Goal: Task Accomplishment & Management: Use online tool/utility

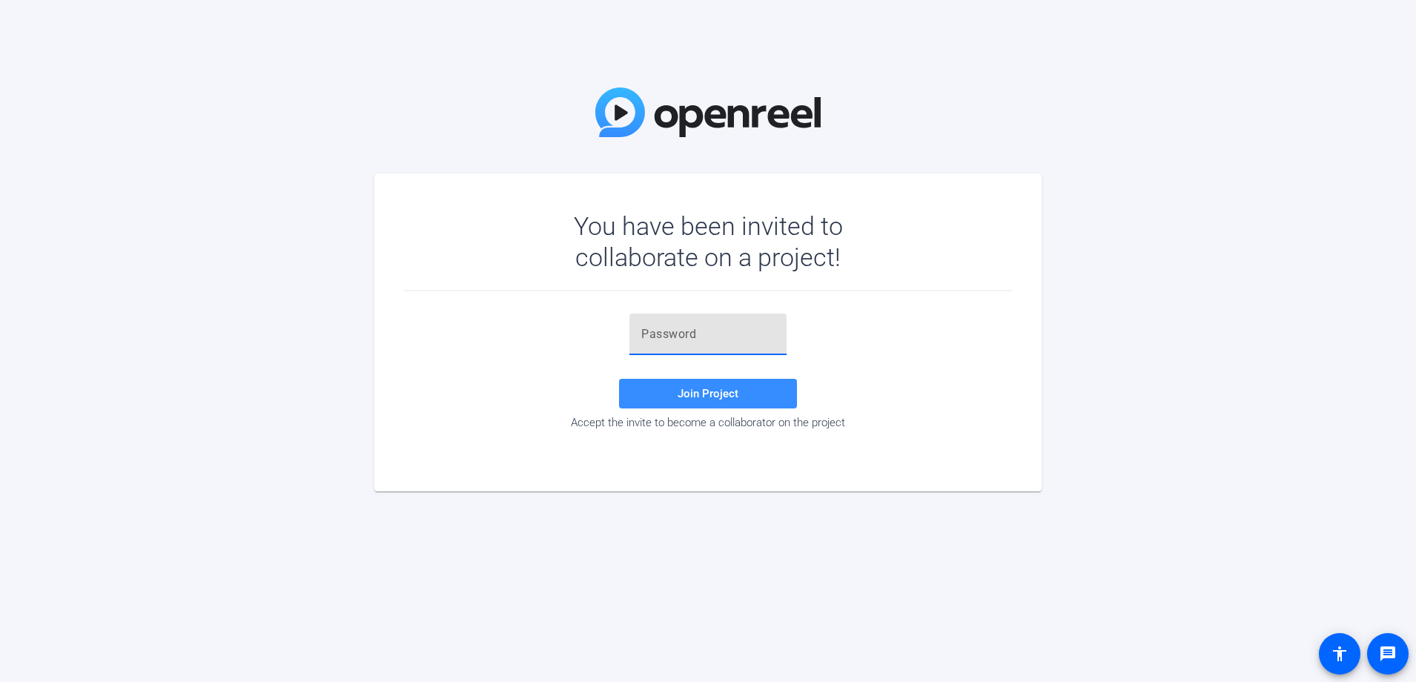
click at [723, 342] on input "text" at bounding box center [707, 334] width 133 height 18
paste input "S6pRRe"
type input "S6pRRe"
click at [723, 400] on span at bounding box center [708, 394] width 178 height 36
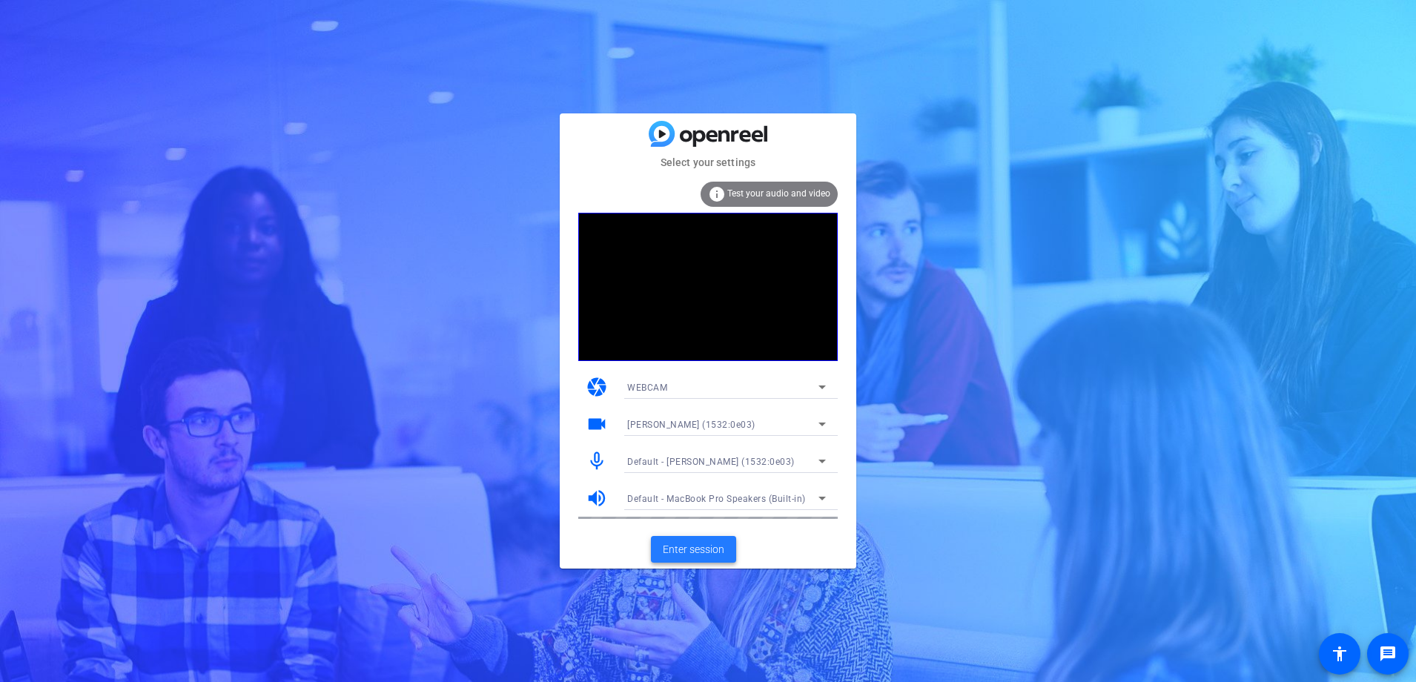
click at [701, 546] on span "Enter session" at bounding box center [694, 550] width 62 height 16
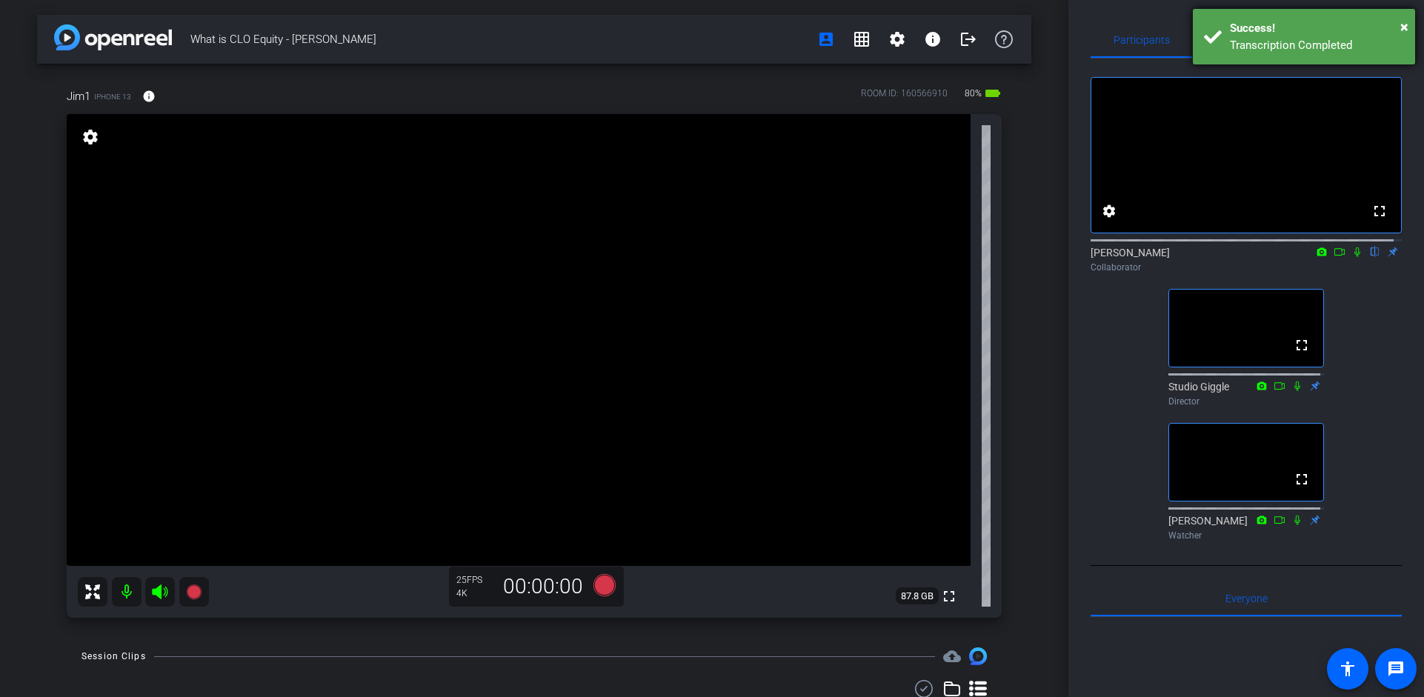
click at [1411, 27] on div "× Success! Transcription Completed" at bounding box center [1304, 37] width 222 height 56
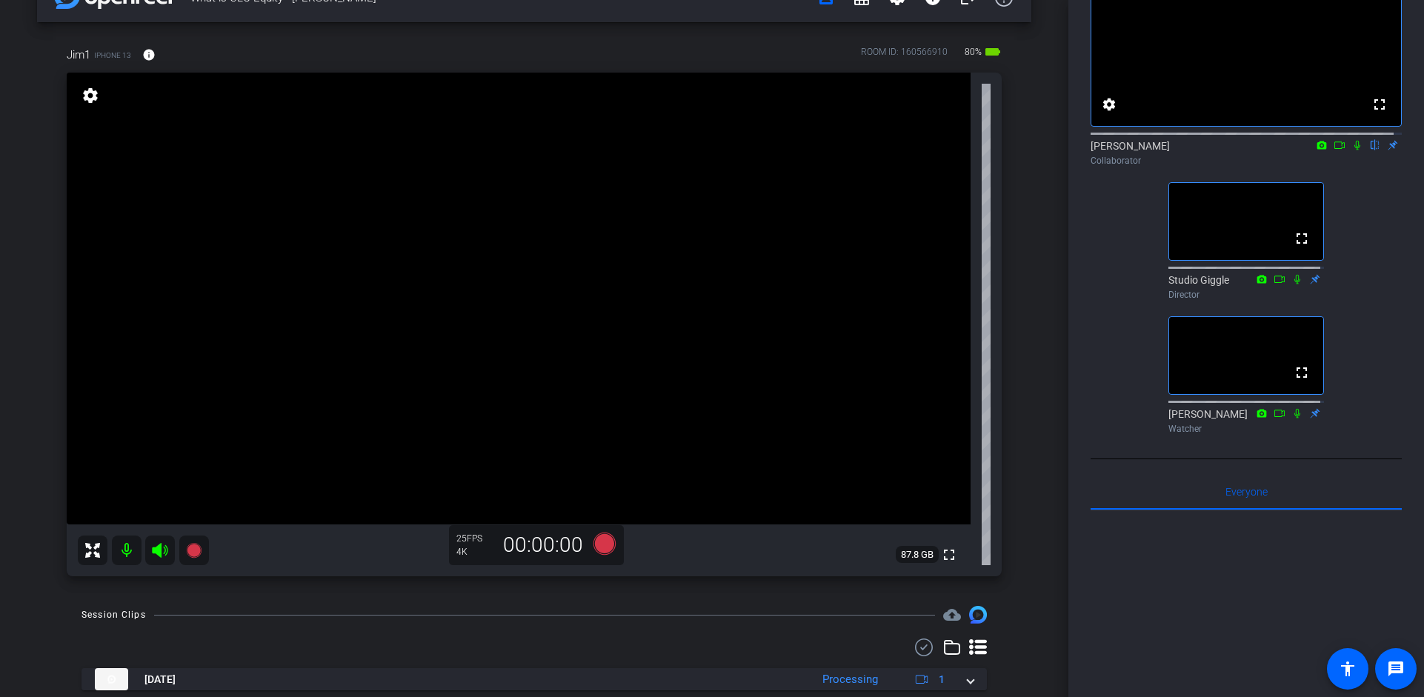
scroll to position [121, 0]
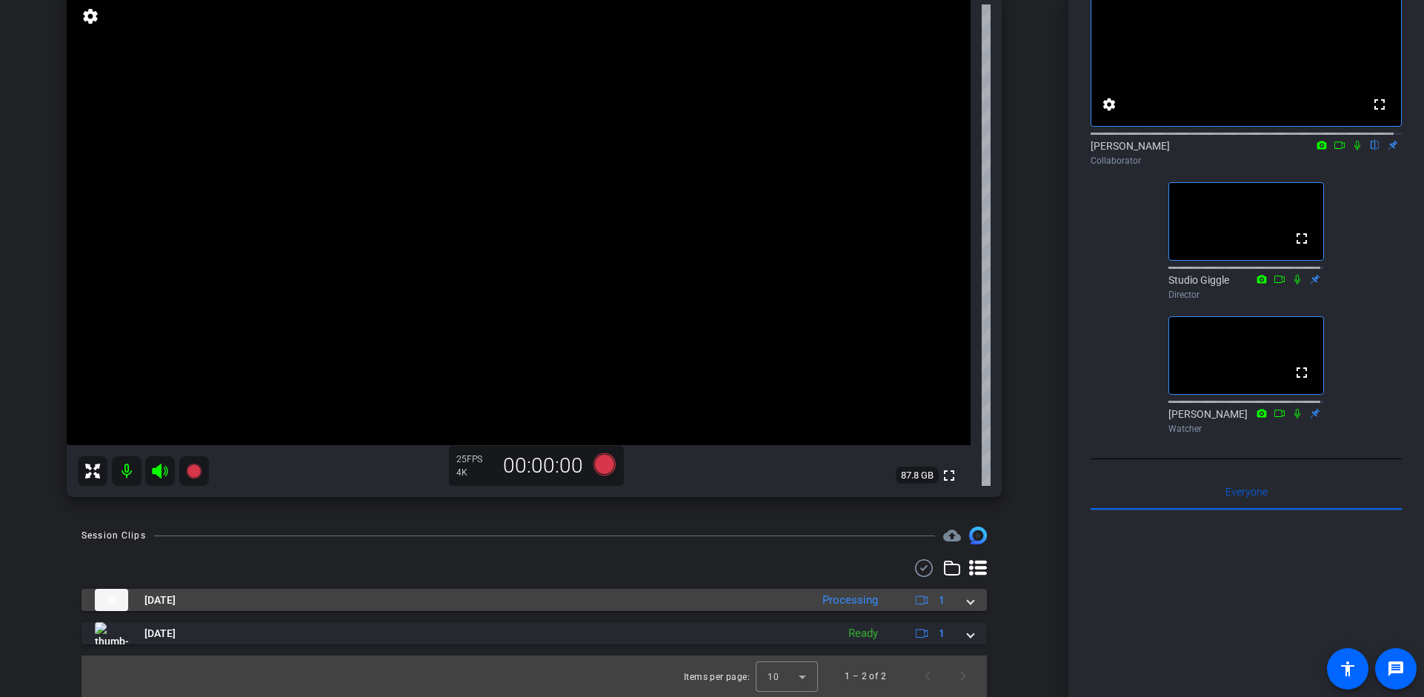
click at [928, 600] on span "1" at bounding box center [929, 600] width 32 height 18
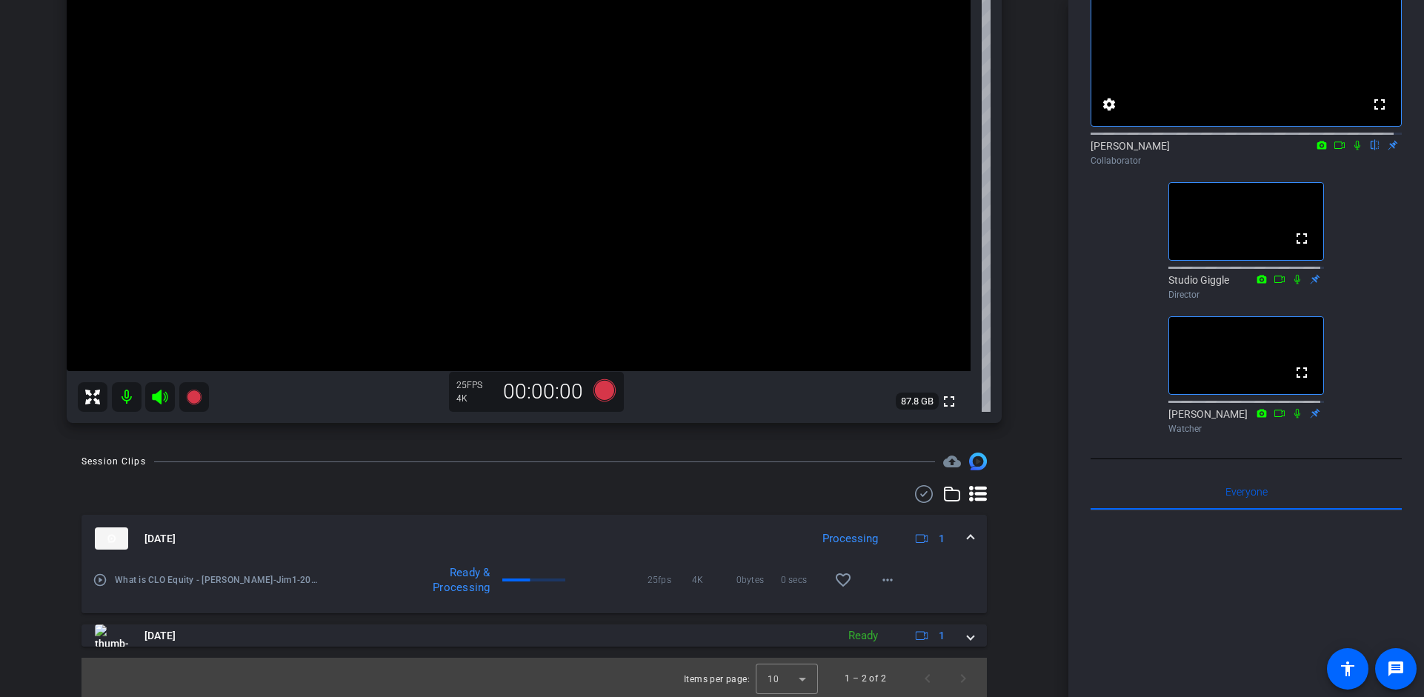
scroll to position [197, 0]
click at [883, 579] on mat-icon "more_horiz" at bounding box center [888, 578] width 18 height 18
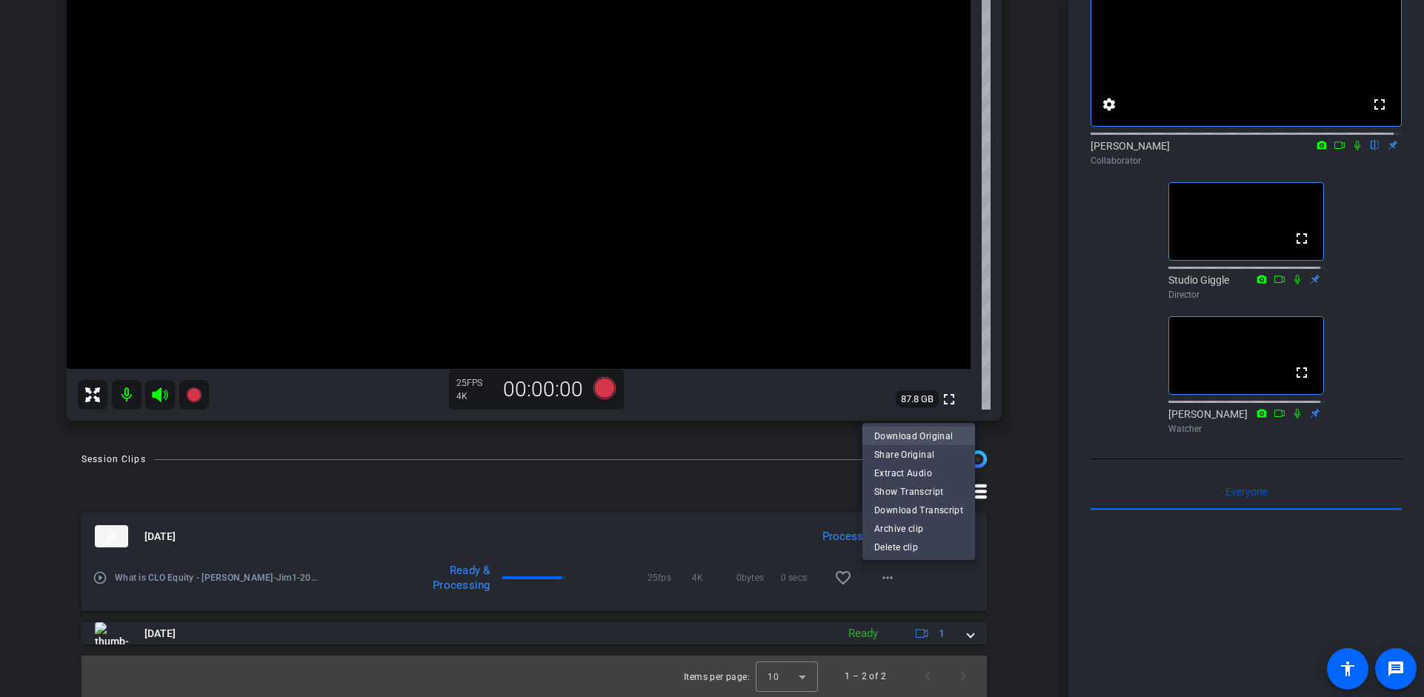
click at [923, 432] on span "Download Original" at bounding box center [919, 437] width 89 height 18
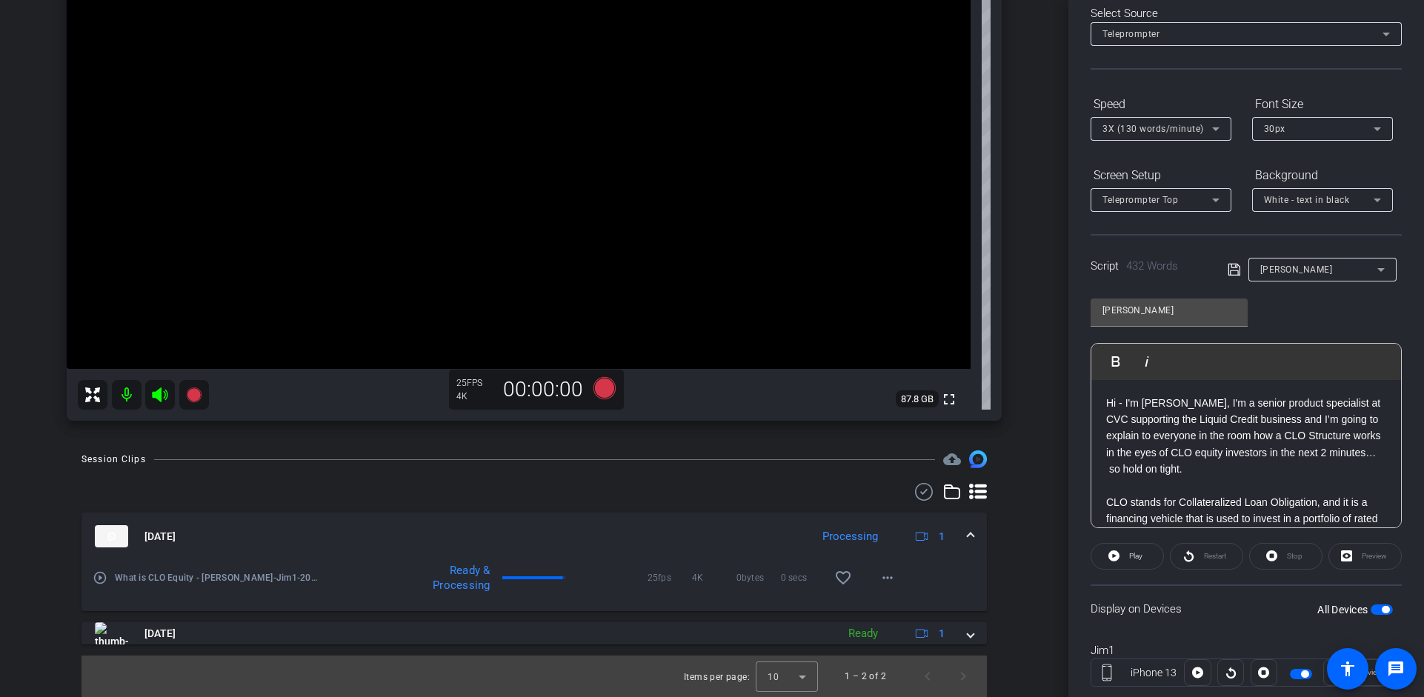
scroll to position [0, 0]
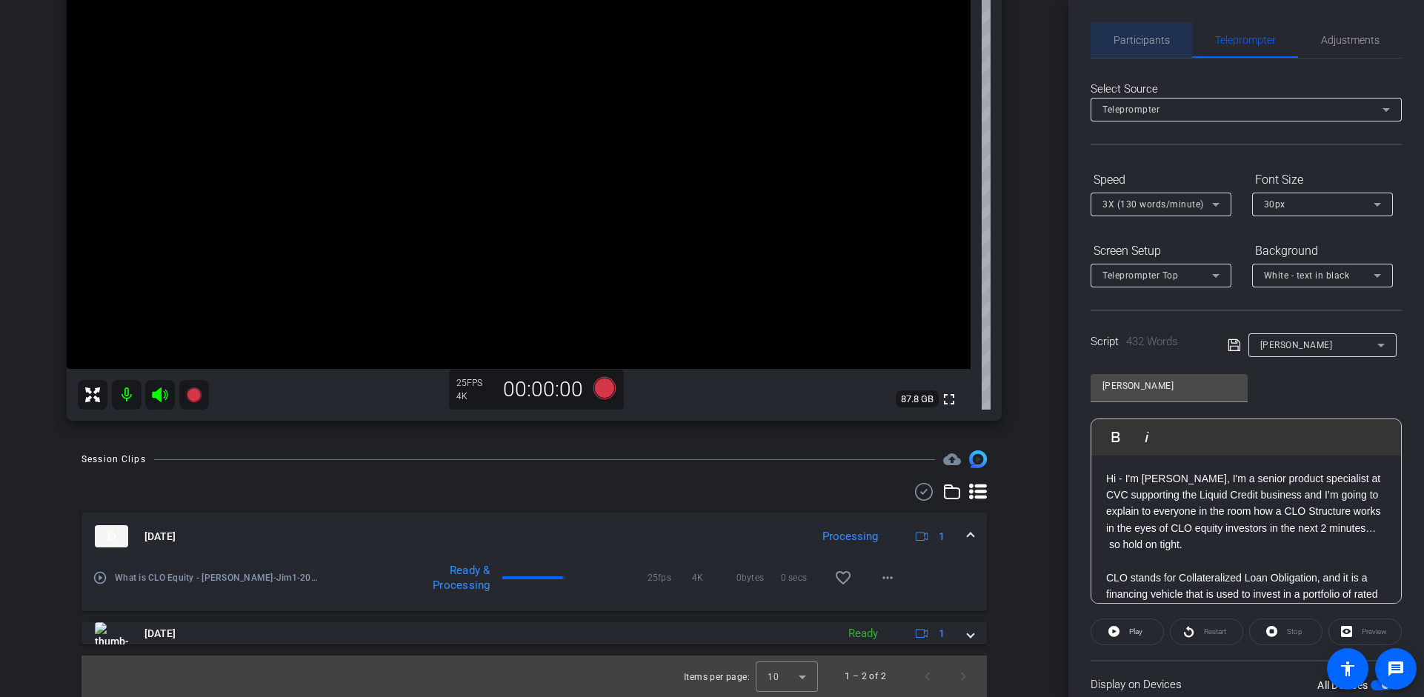
click at [1150, 39] on span "Participants" at bounding box center [1142, 40] width 56 height 10
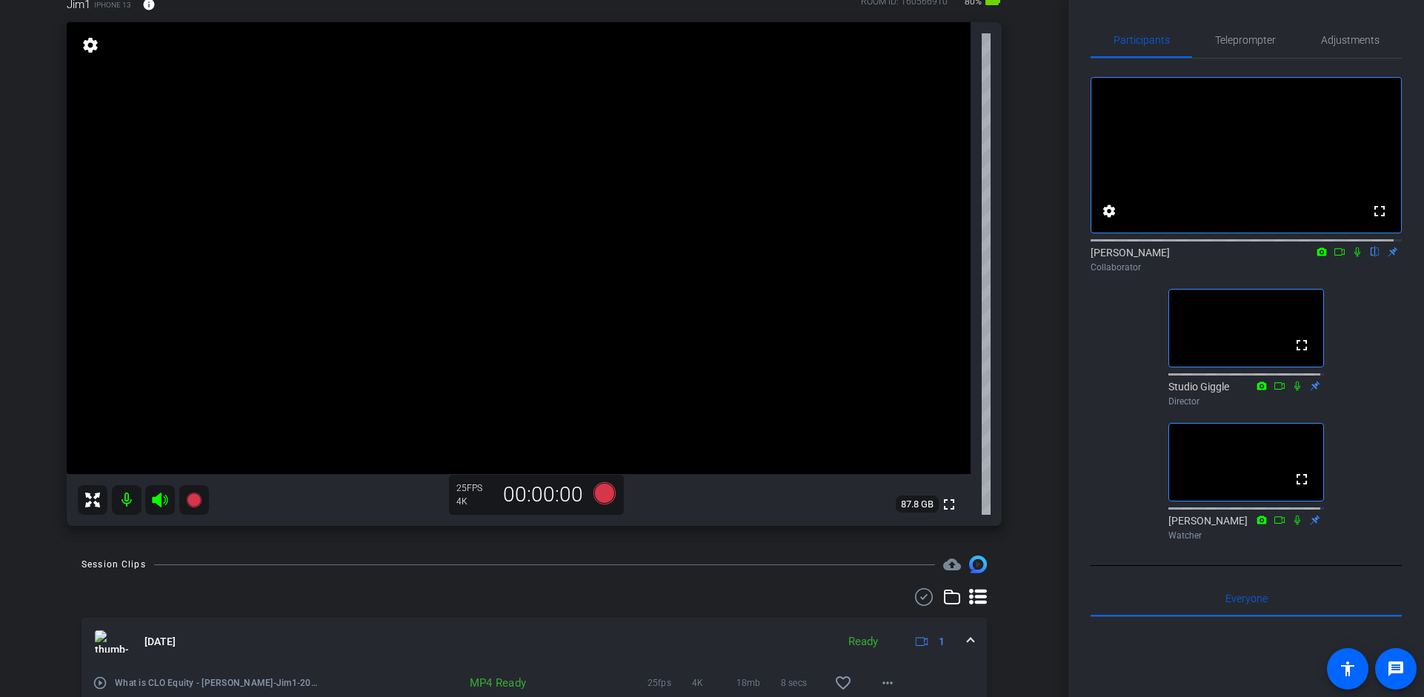
scroll to position [95, 0]
click at [1352, 257] on icon at bounding box center [1358, 252] width 12 height 10
click at [1335, 256] on icon at bounding box center [1340, 251] width 10 height 7
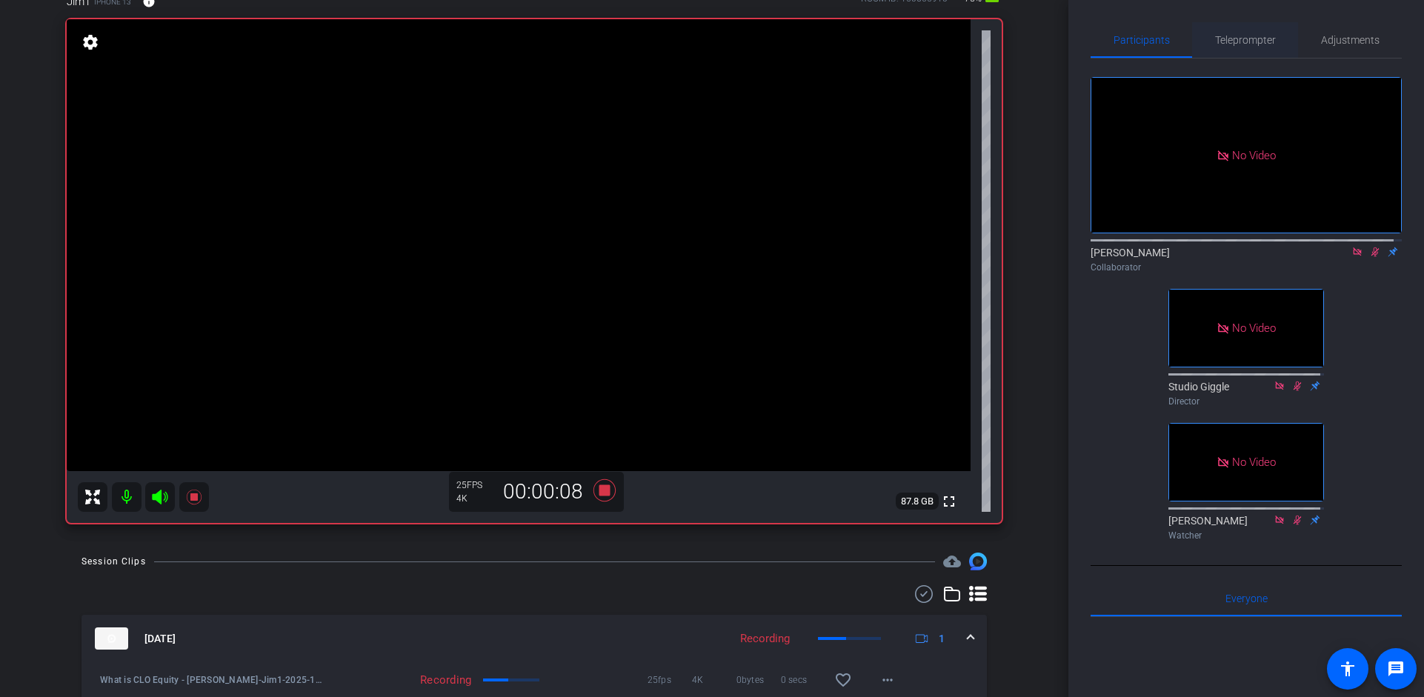
click at [1258, 38] on span "Teleprompter" at bounding box center [1245, 40] width 61 height 10
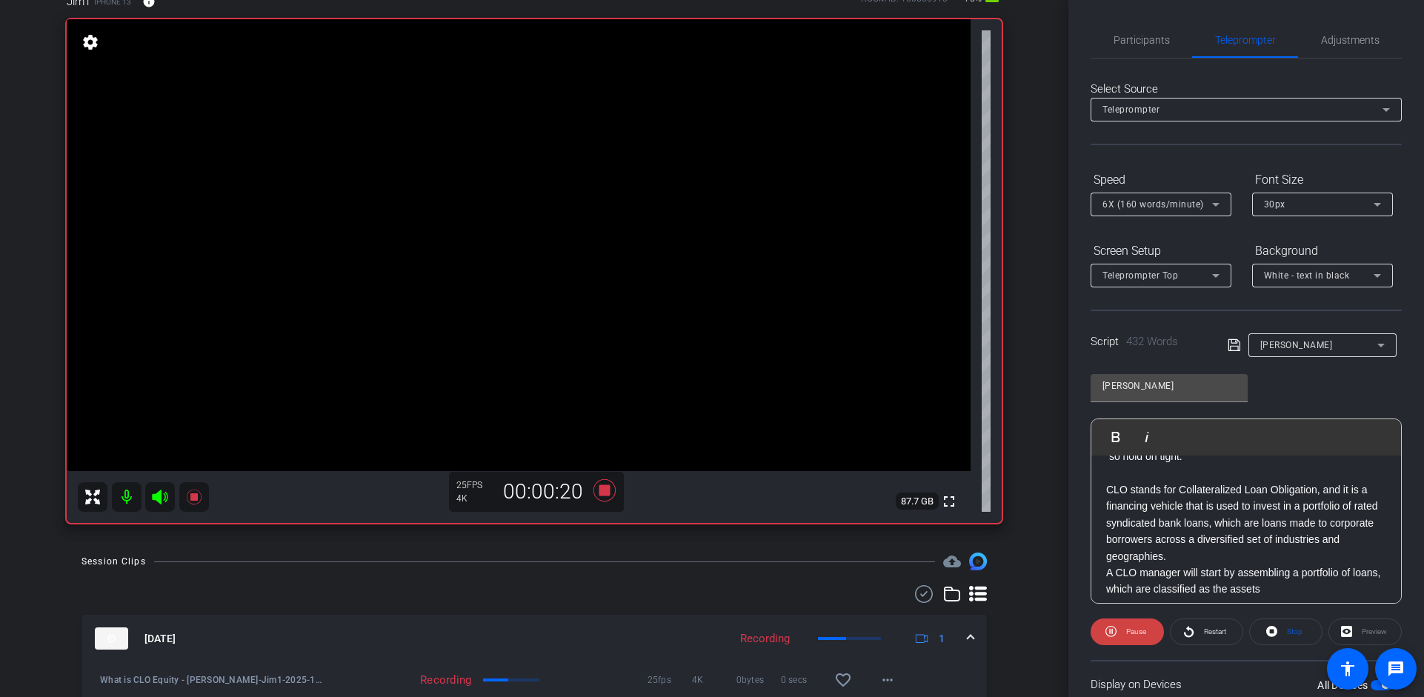
scroll to position [135, 0]
click at [1121, 37] on span "Participants" at bounding box center [1142, 40] width 56 height 10
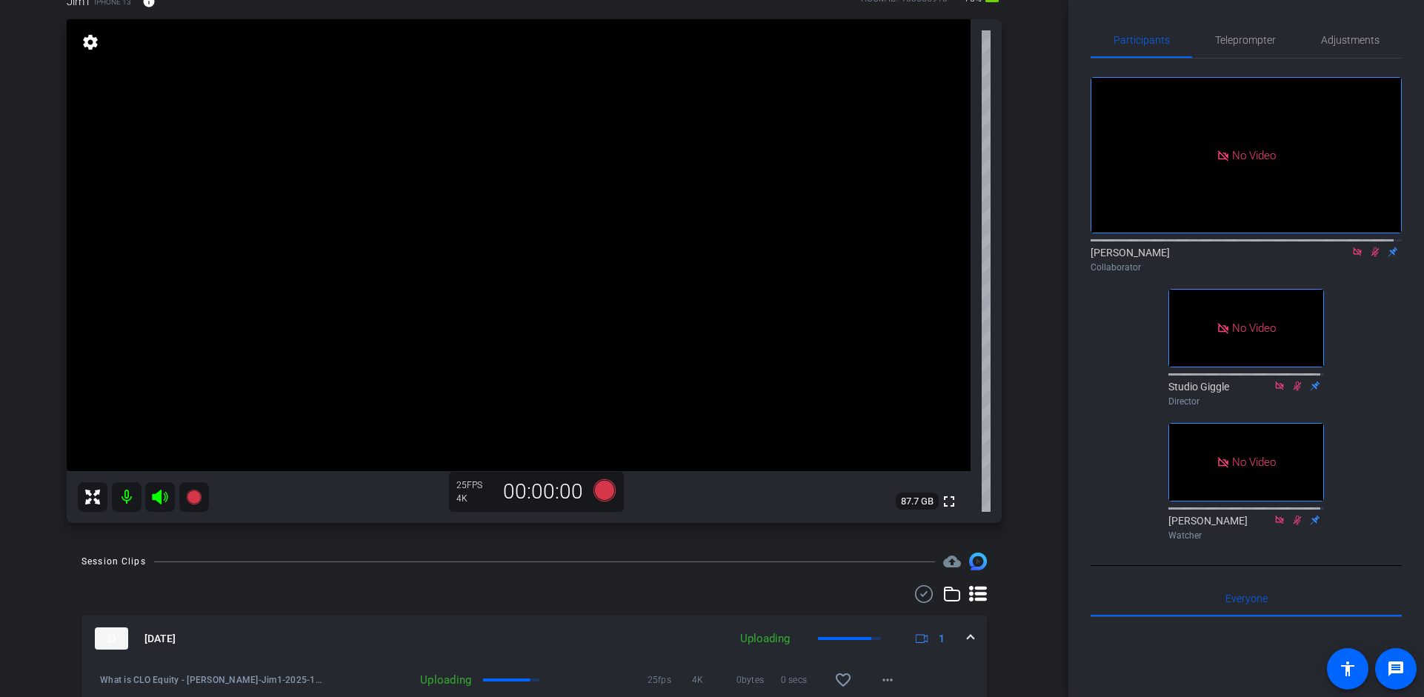
click at [1370, 247] on icon at bounding box center [1376, 252] width 12 height 10
click at [1352, 247] on icon at bounding box center [1358, 252] width 12 height 10
click at [1355, 257] on icon at bounding box center [1358, 253] width 6 height 10
click at [1334, 257] on icon at bounding box center [1340, 252] width 12 height 10
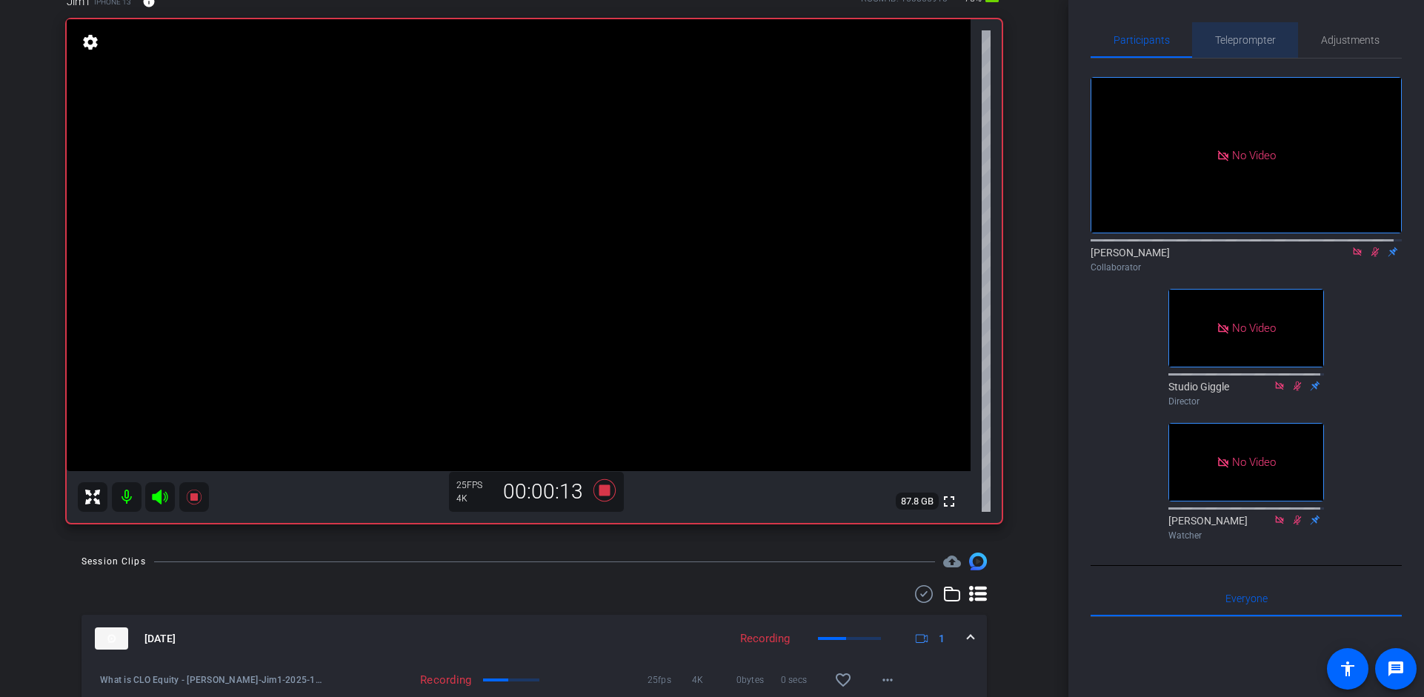
click at [1246, 37] on span "Teleprompter" at bounding box center [1245, 40] width 61 height 10
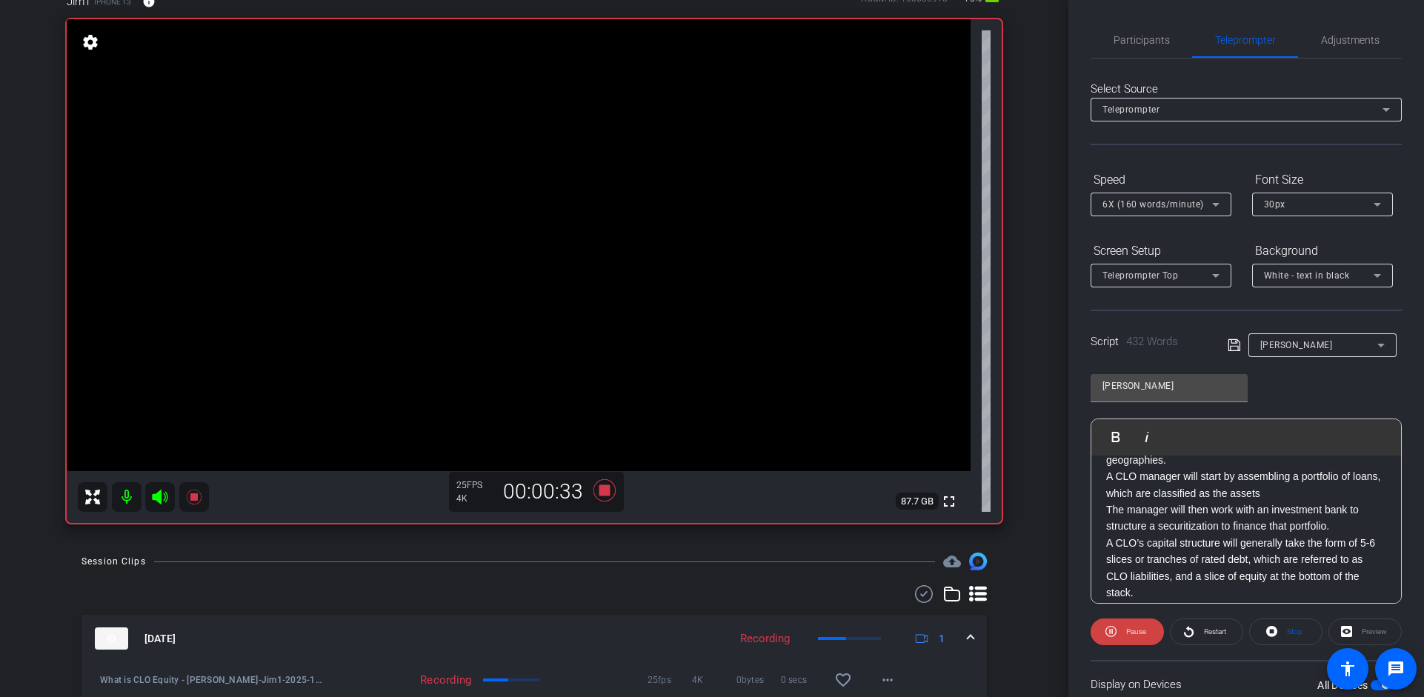
scroll to position [202, 0]
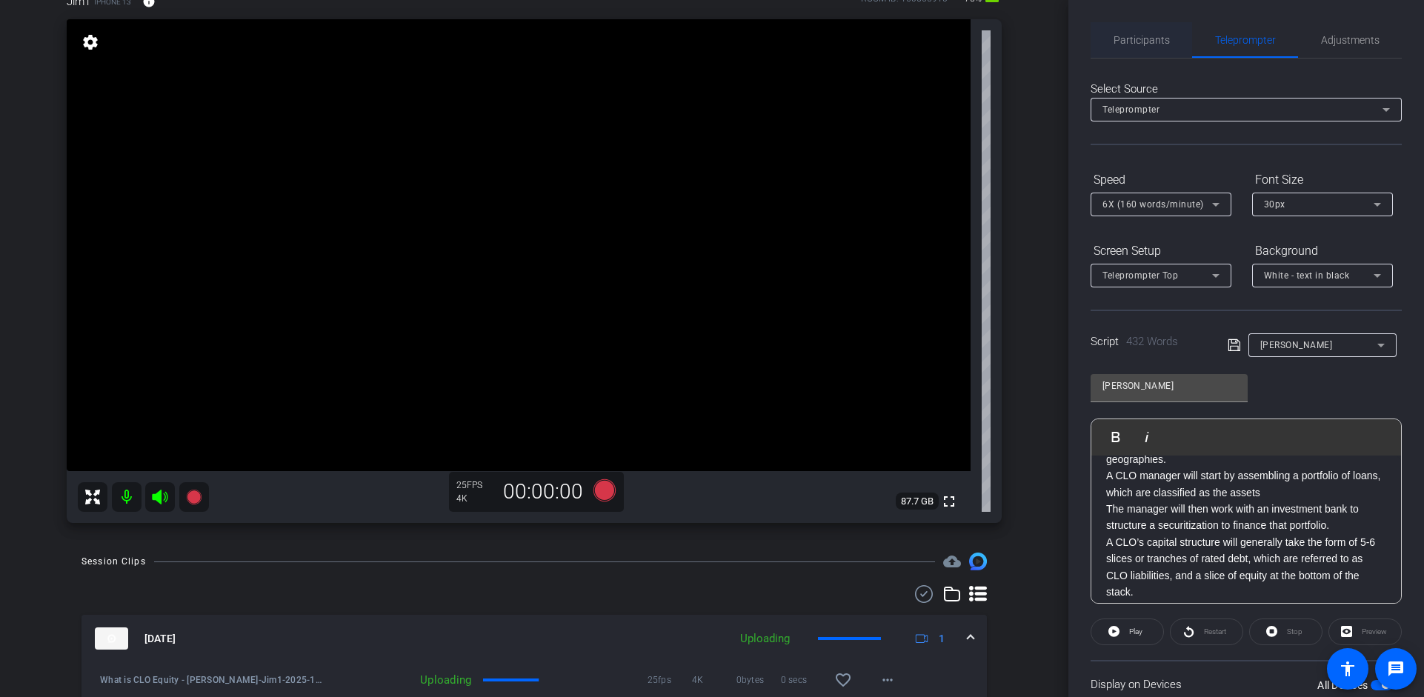
click at [1149, 42] on span "Participants" at bounding box center [1142, 40] width 56 height 10
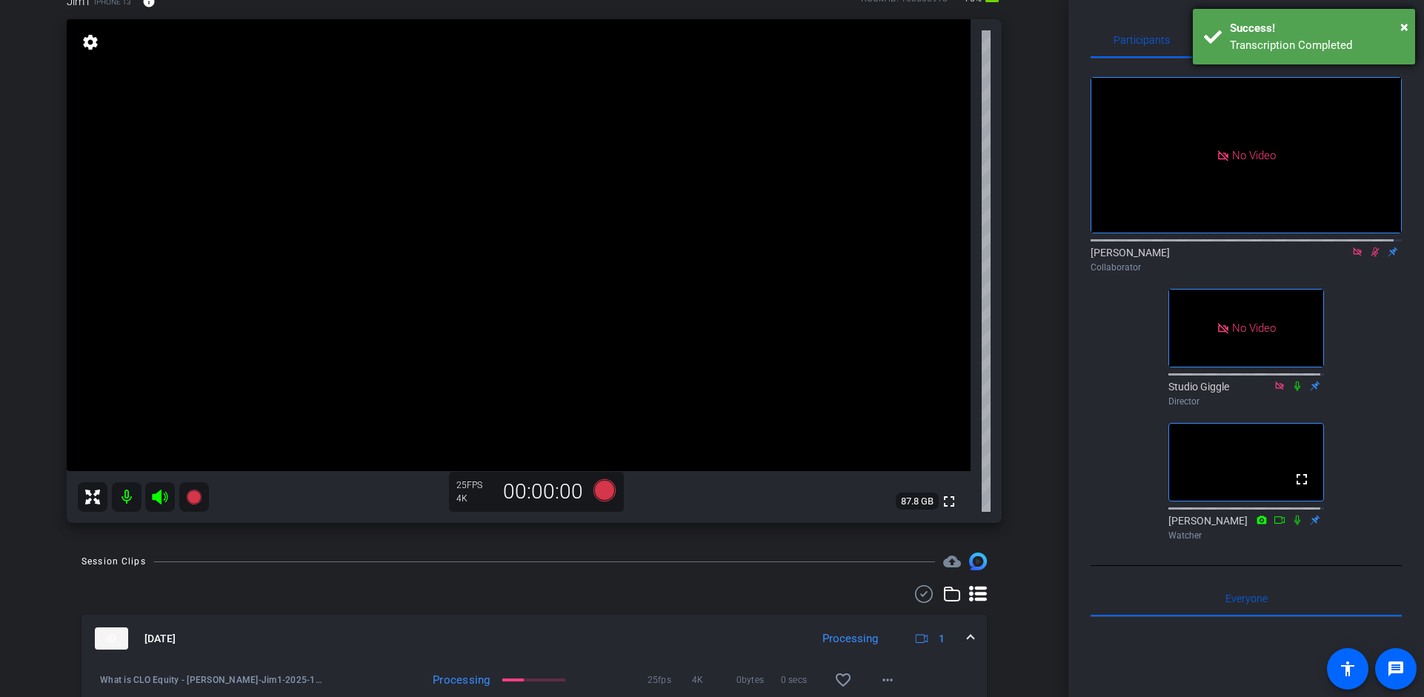
click at [1411, 21] on div "× Success! Transcription Completed" at bounding box center [1304, 37] width 222 height 56
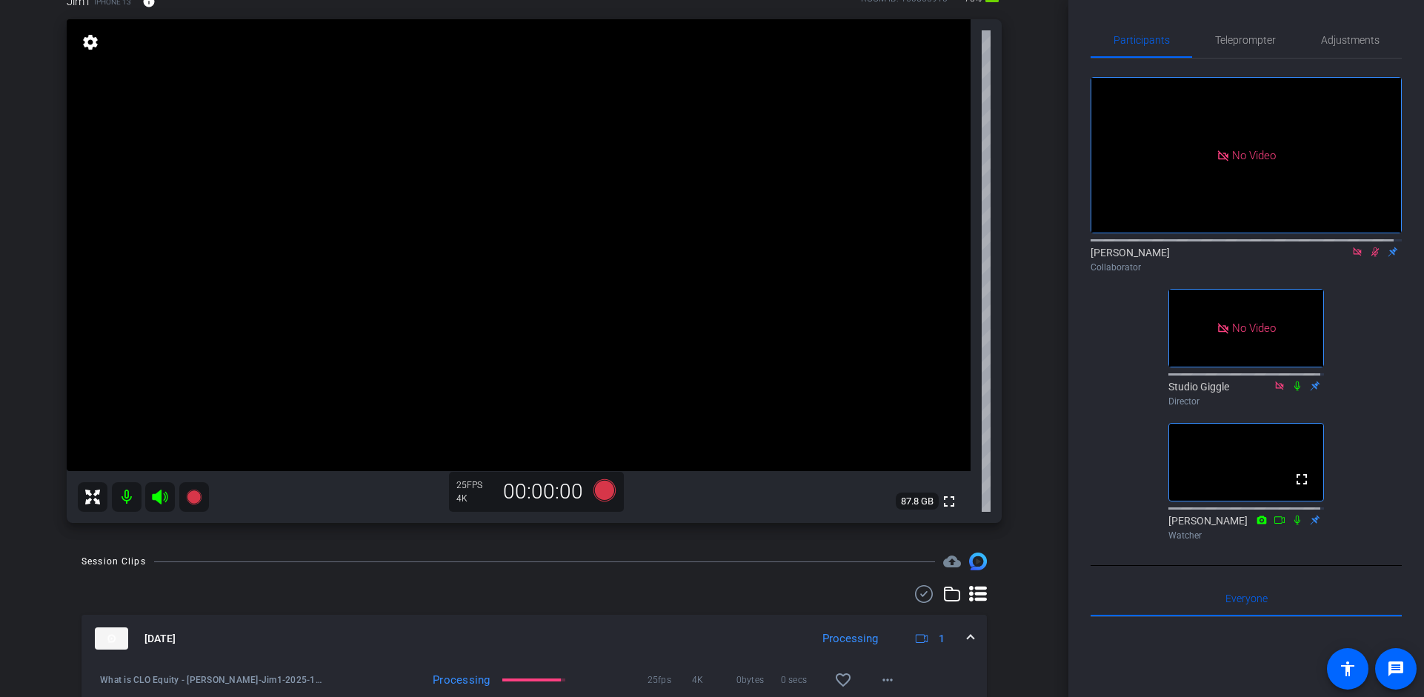
click at [1370, 247] on icon at bounding box center [1376, 252] width 12 height 10
click at [1373, 248] on icon at bounding box center [1376, 253] width 6 height 10
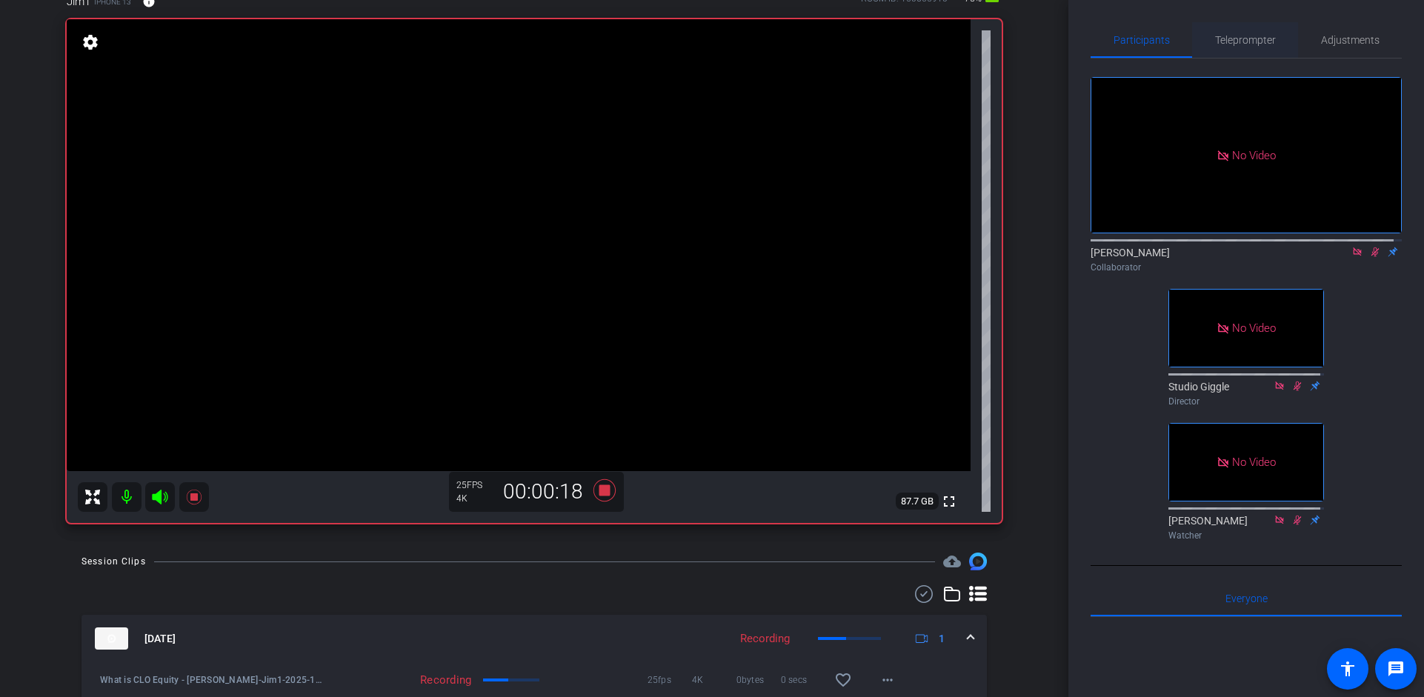
click at [1265, 40] on span "Teleprompter" at bounding box center [1245, 40] width 61 height 10
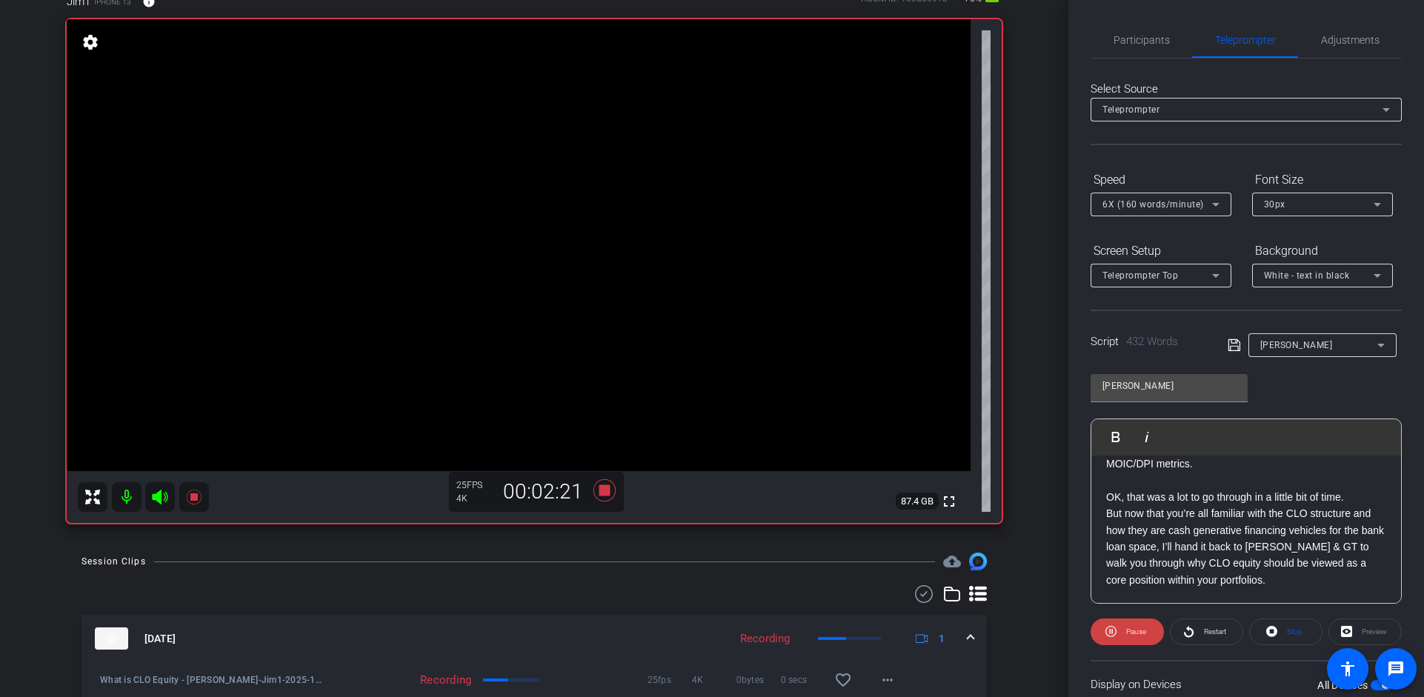
scroll to position [777, 0]
click at [1135, 43] on span "Participants" at bounding box center [1142, 40] width 56 height 10
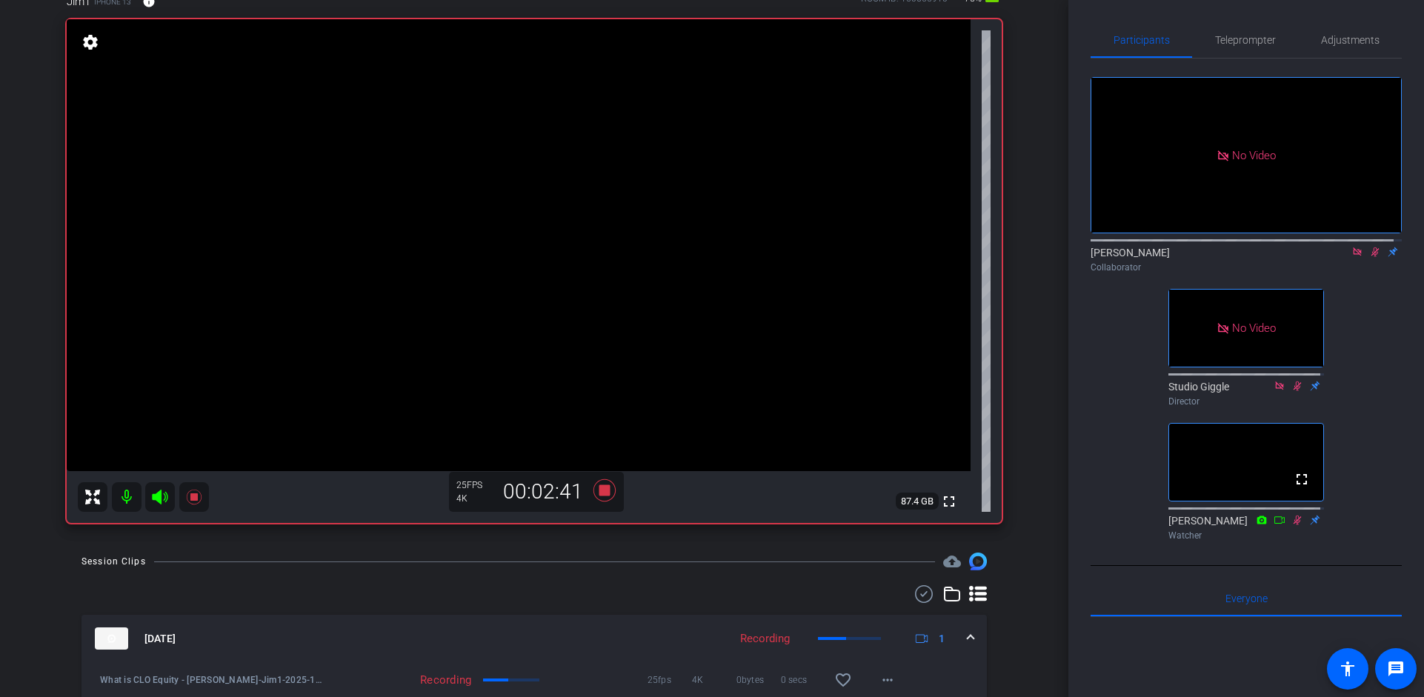
click at [1373, 247] on icon at bounding box center [1376, 252] width 12 height 10
click at [1355, 247] on icon at bounding box center [1358, 252] width 12 height 10
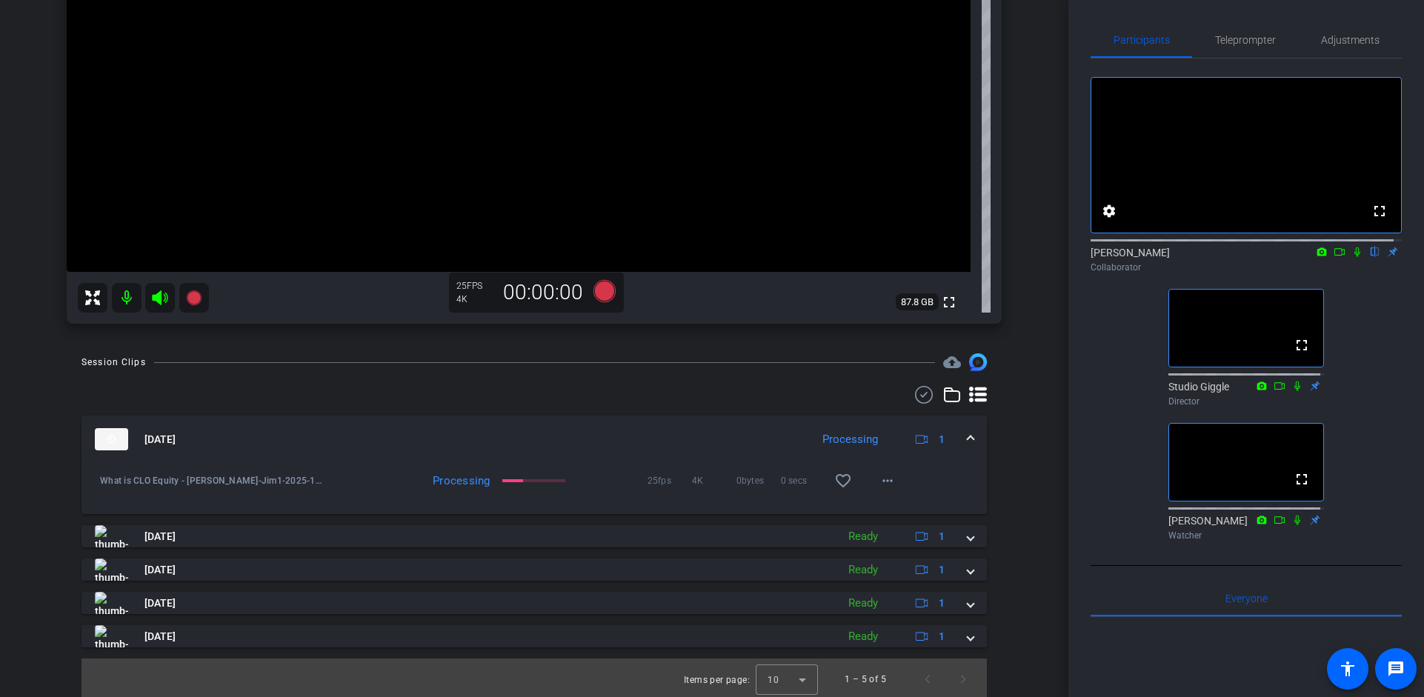
scroll to position [0, 0]
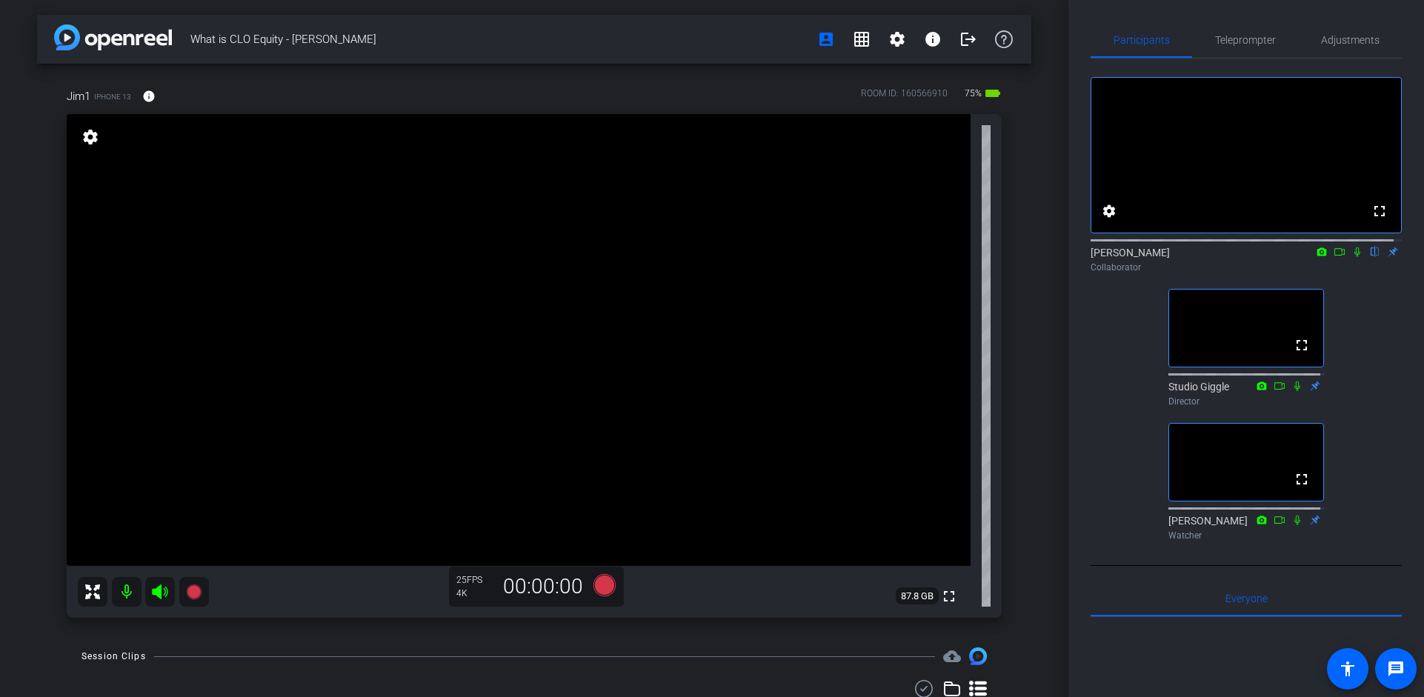
click at [1352, 257] on icon at bounding box center [1358, 252] width 12 height 10
click at [1334, 257] on icon at bounding box center [1340, 252] width 12 height 10
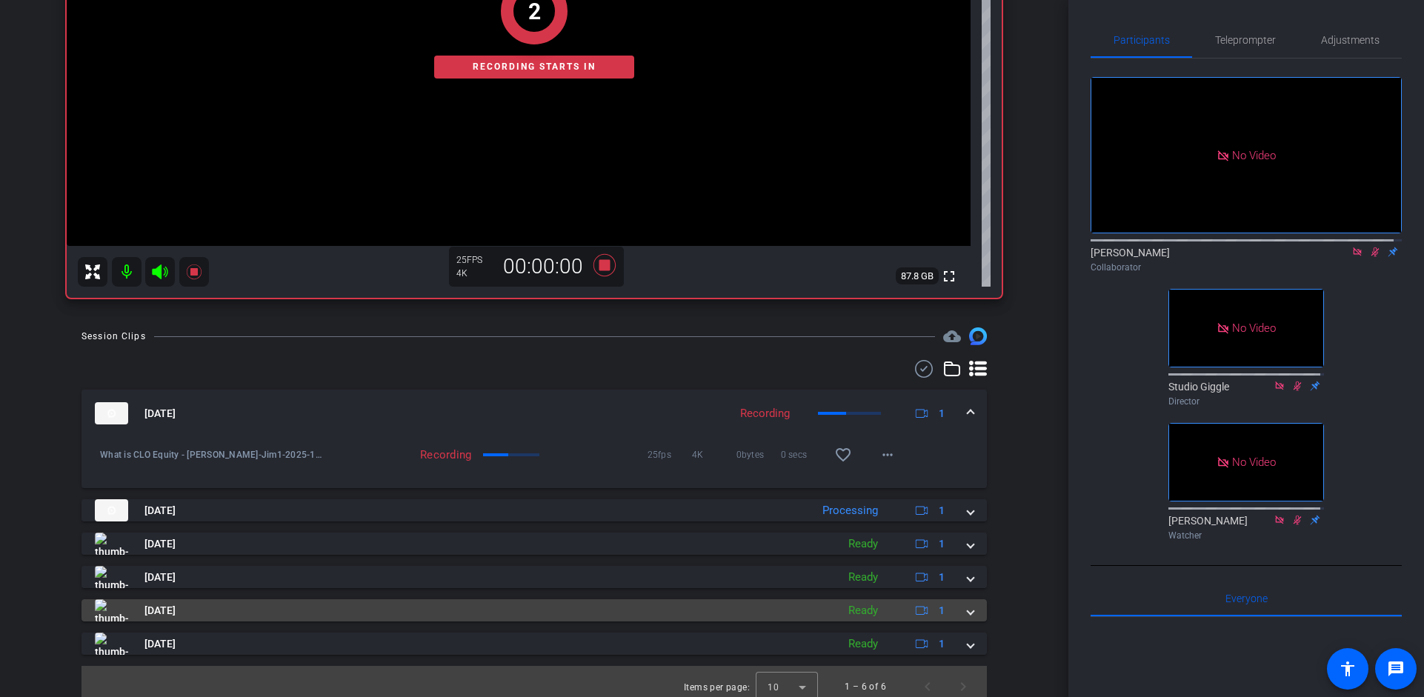
scroll to position [331, 0]
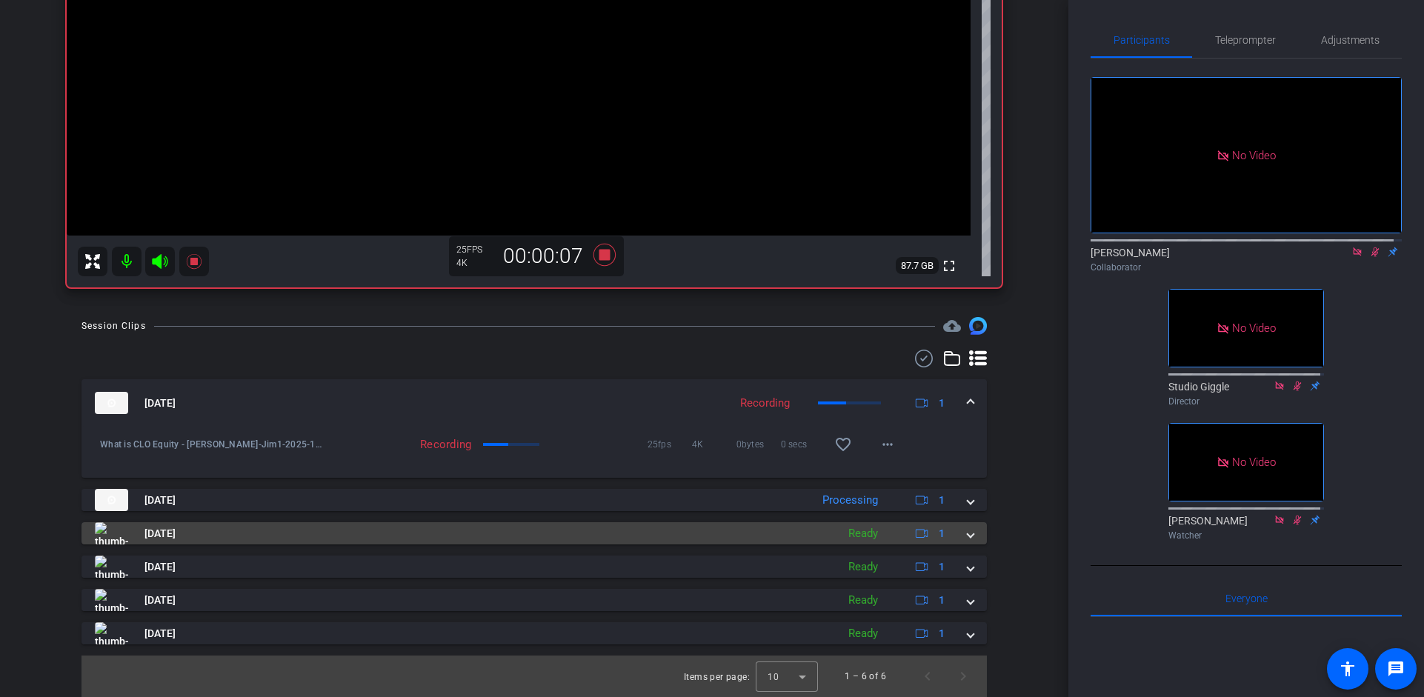
click at [968, 534] on span at bounding box center [971, 534] width 6 height 16
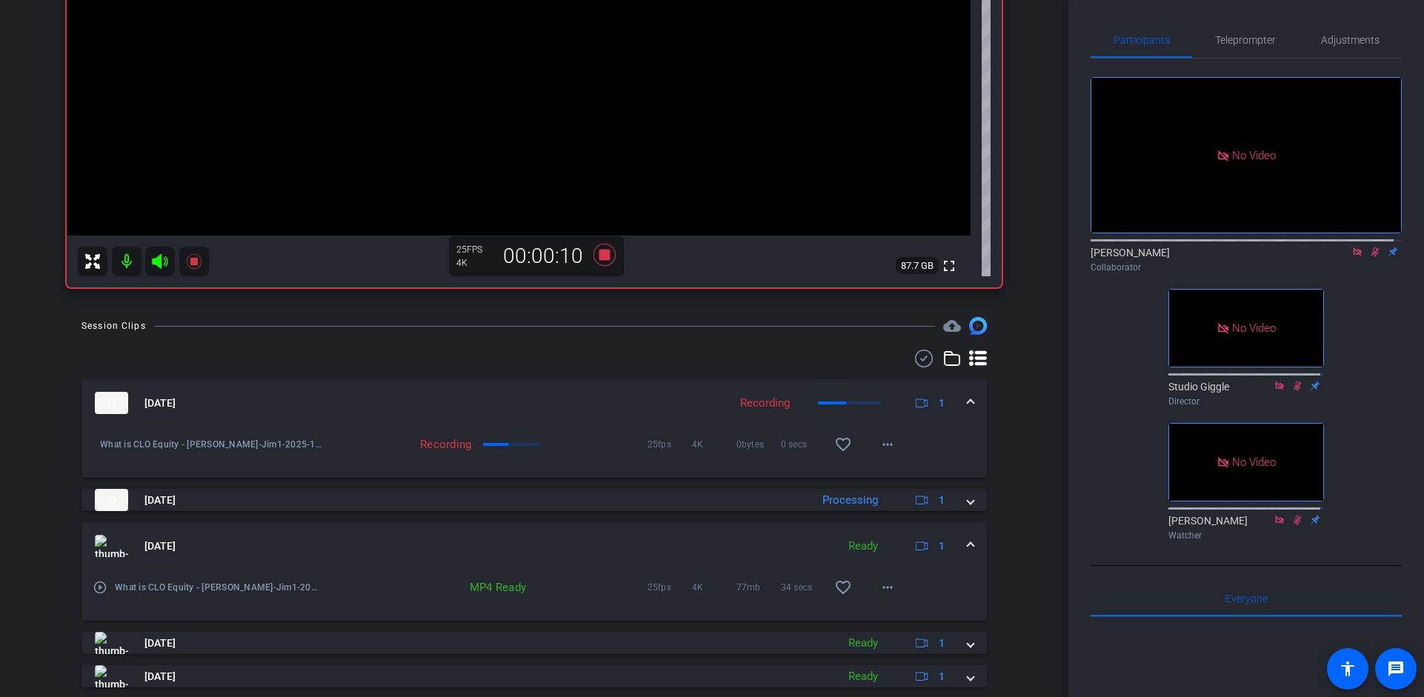
click at [963, 536] on mat-expansion-panel-header "[DATE] Ready 1" at bounding box center [535, 545] width 906 height 47
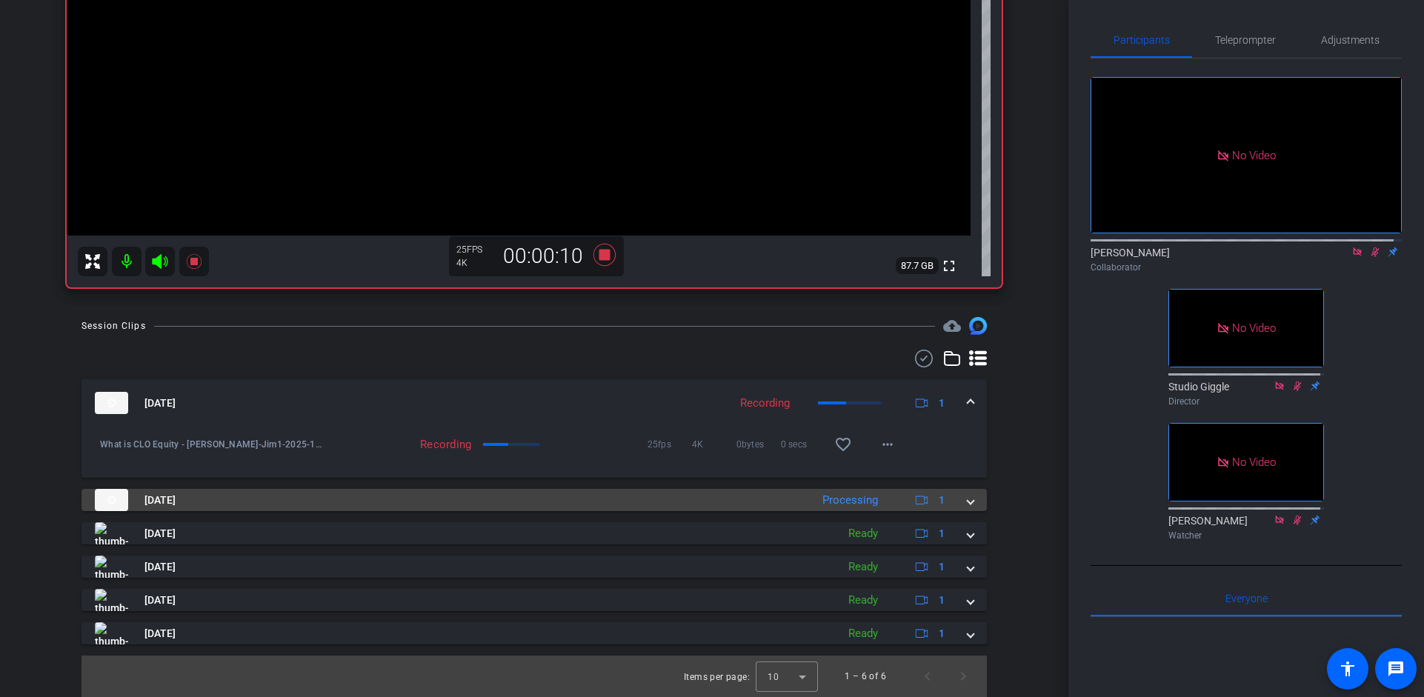
click at [968, 504] on span at bounding box center [971, 501] width 6 height 16
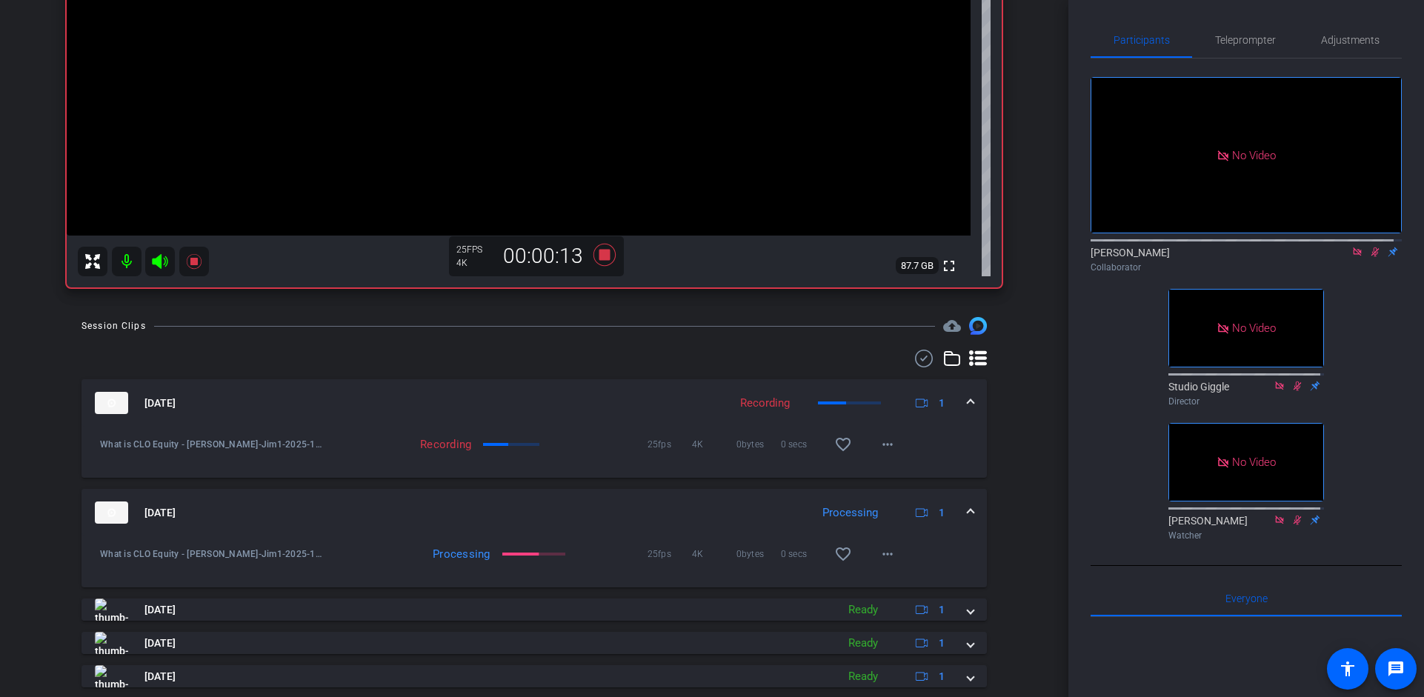
click at [963, 504] on mat-expansion-panel-header "[DATE] Processing 1" at bounding box center [535, 512] width 906 height 47
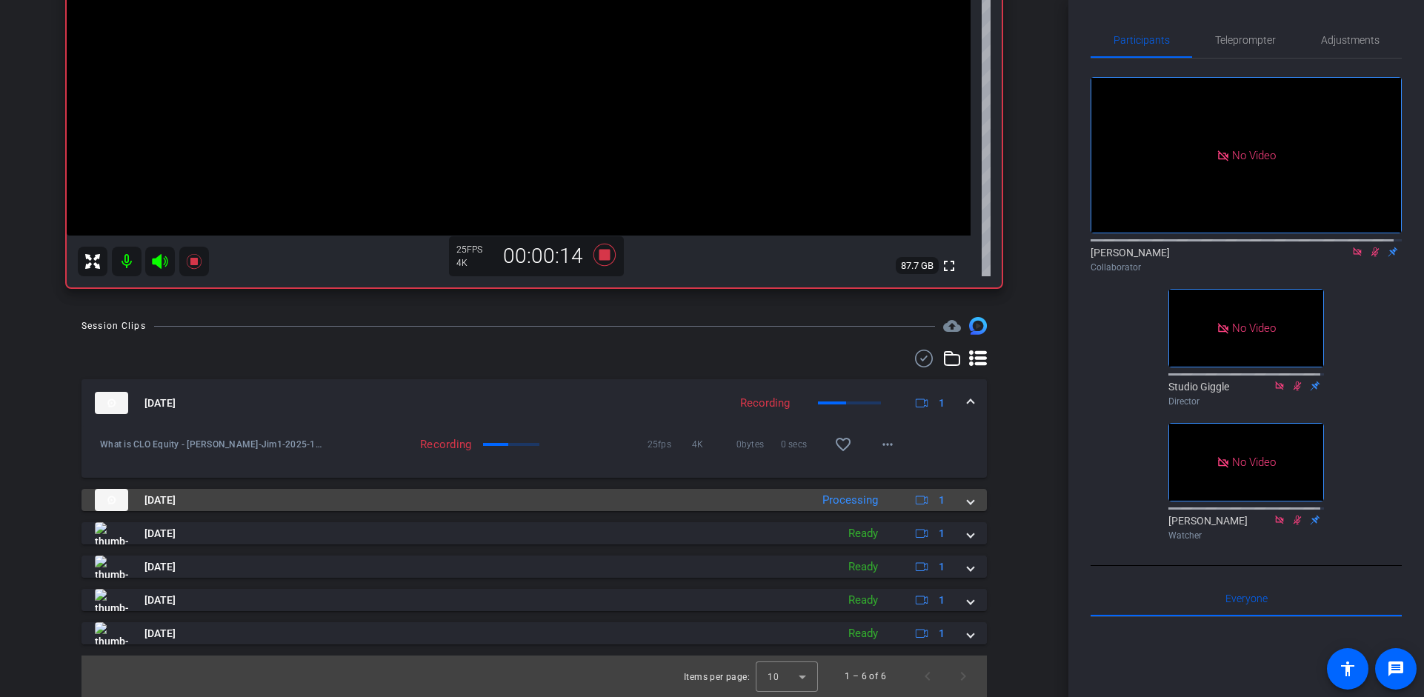
click at [968, 504] on span at bounding box center [971, 501] width 6 height 16
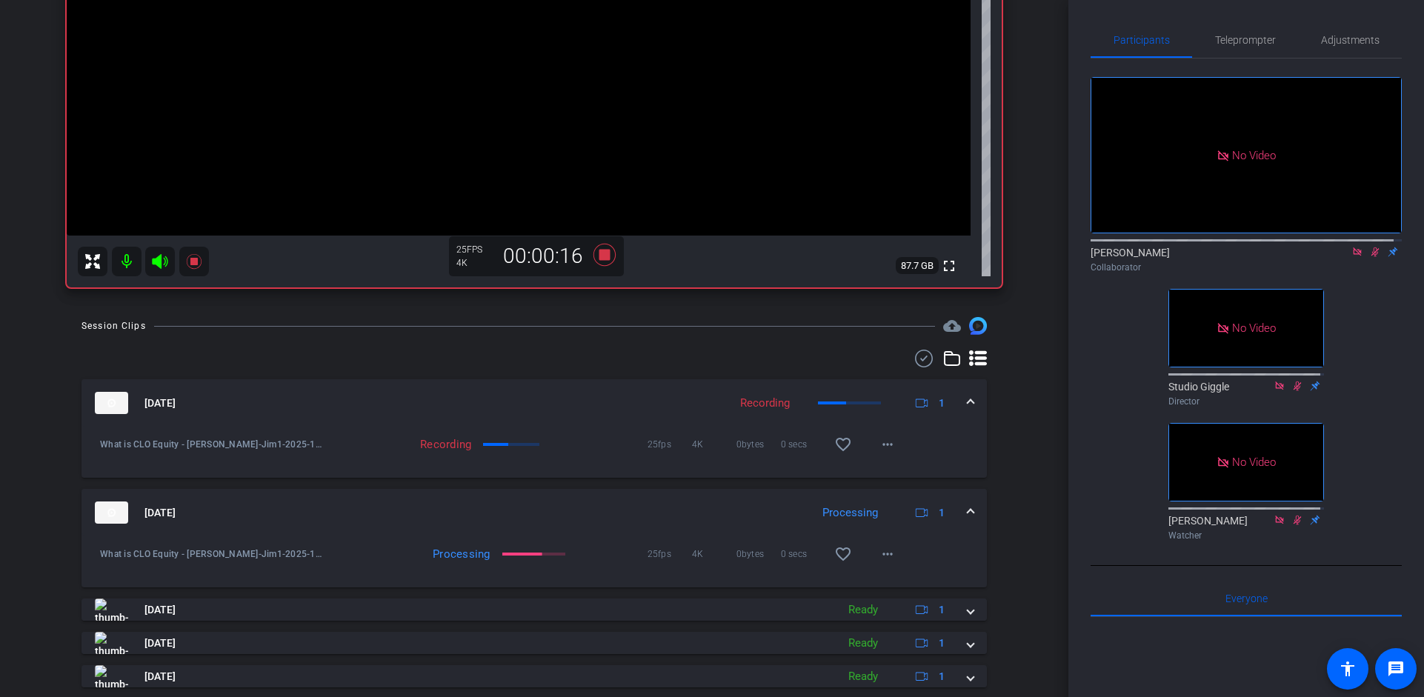
click at [966, 506] on mat-expansion-panel-header "[DATE] Processing 1" at bounding box center [535, 512] width 906 height 47
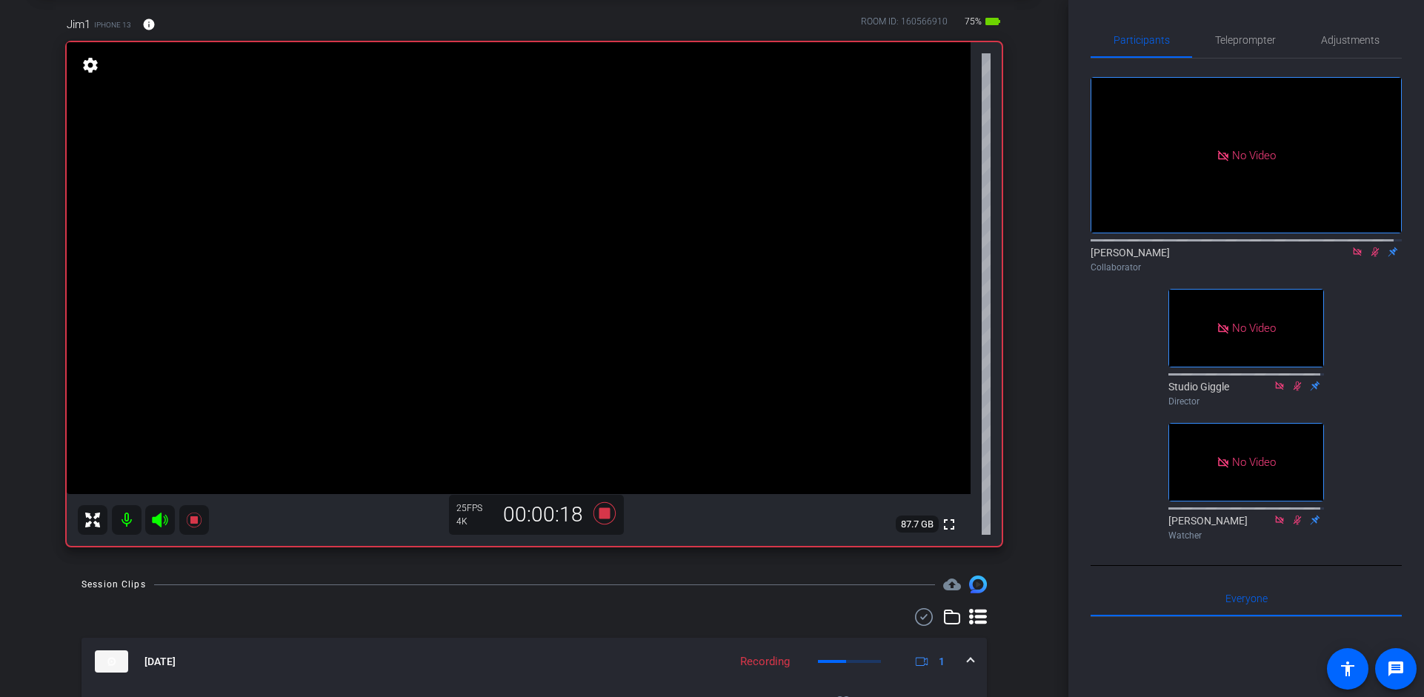
scroll to position [32, 0]
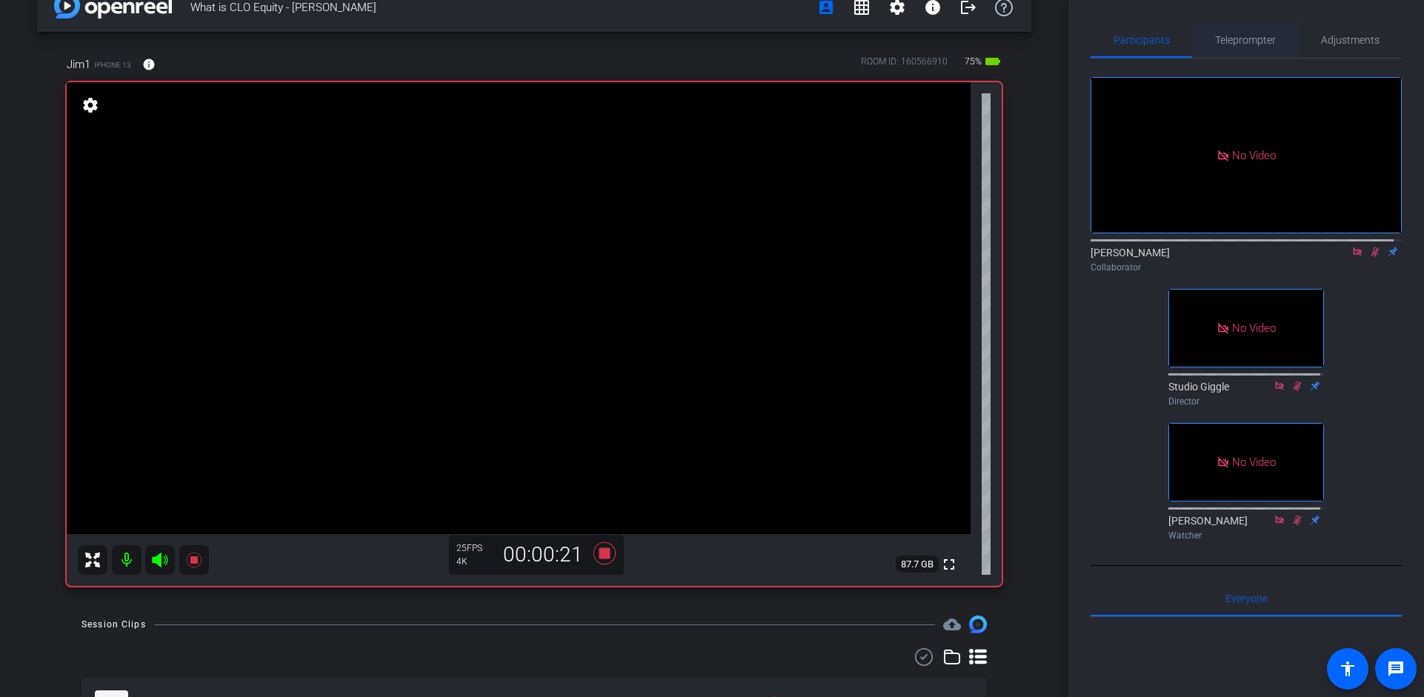
click at [1241, 42] on span "Teleprompter" at bounding box center [1245, 40] width 61 height 10
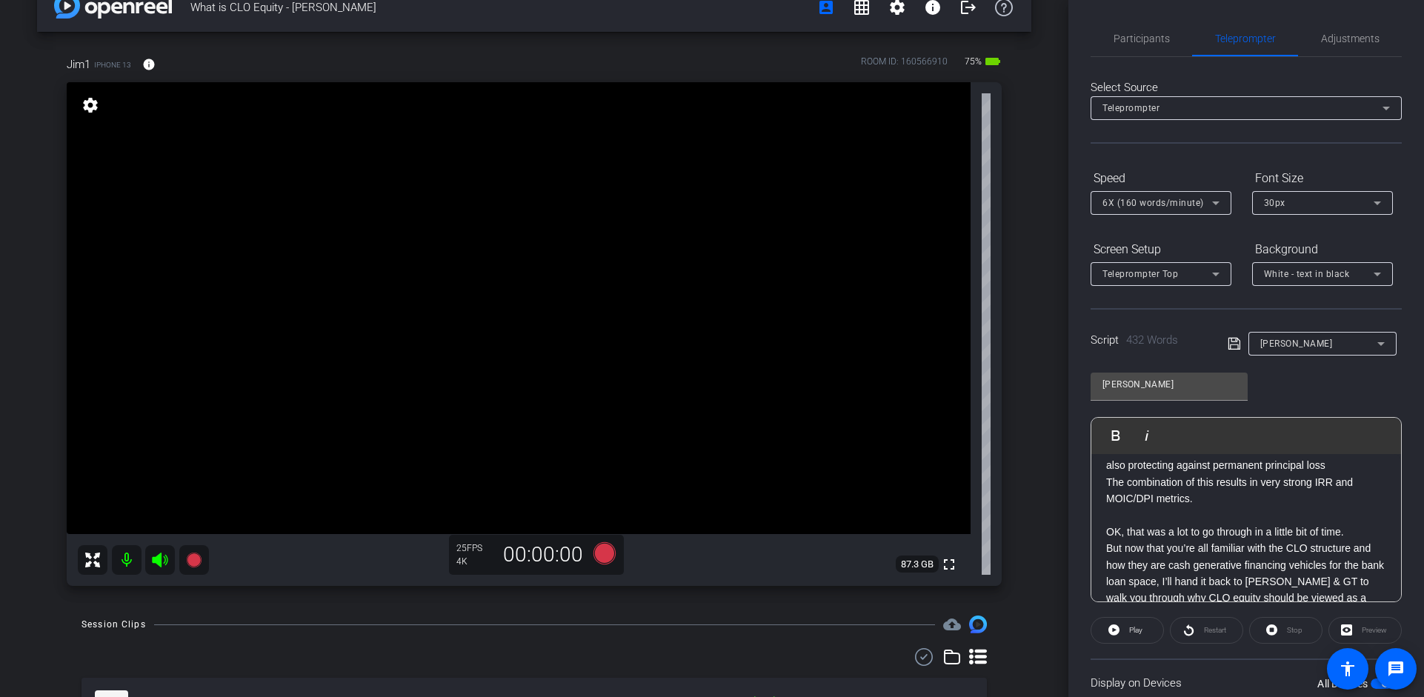
scroll to position [0, 0]
click at [1138, 50] on span "Participants" at bounding box center [1142, 40] width 56 height 36
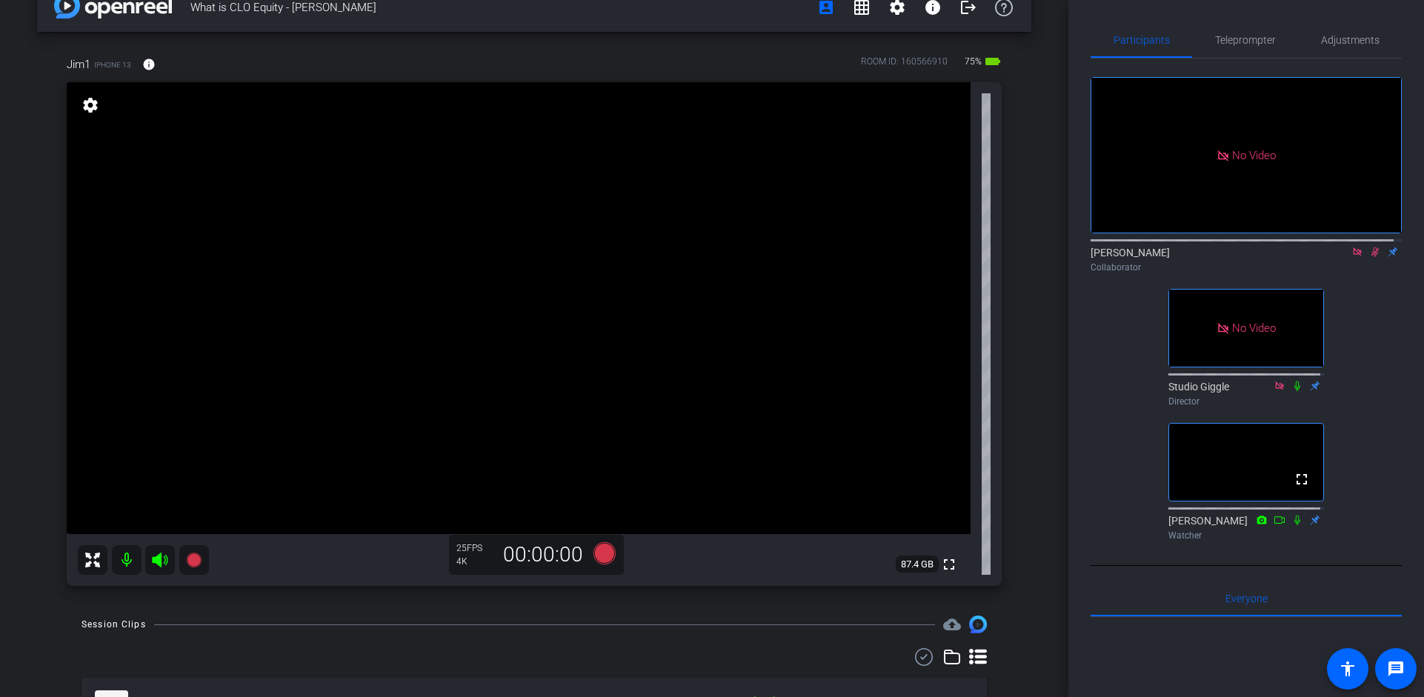
click at [1352, 247] on icon at bounding box center [1358, 252] width 12 height 10
click at [1354, 257] on icon at bounding box center [1358, 253] width 8 height 10
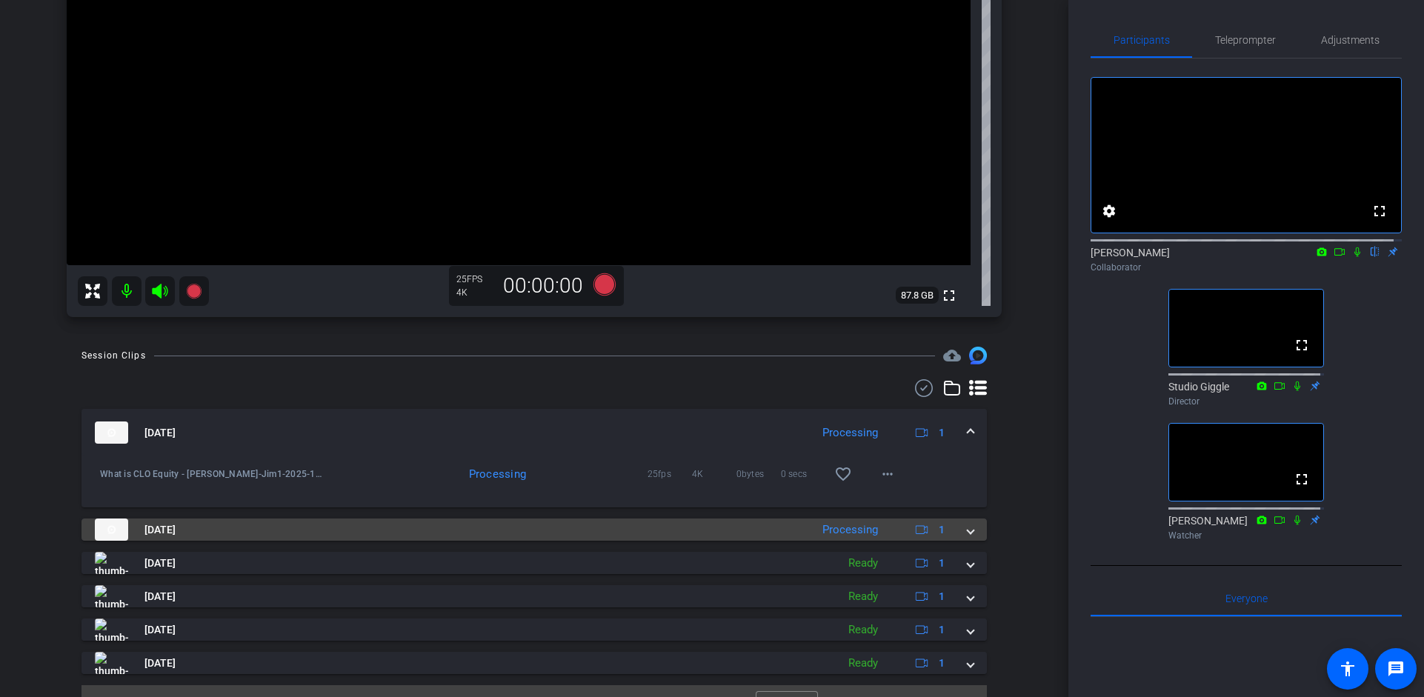
scroll to position [331, 0]
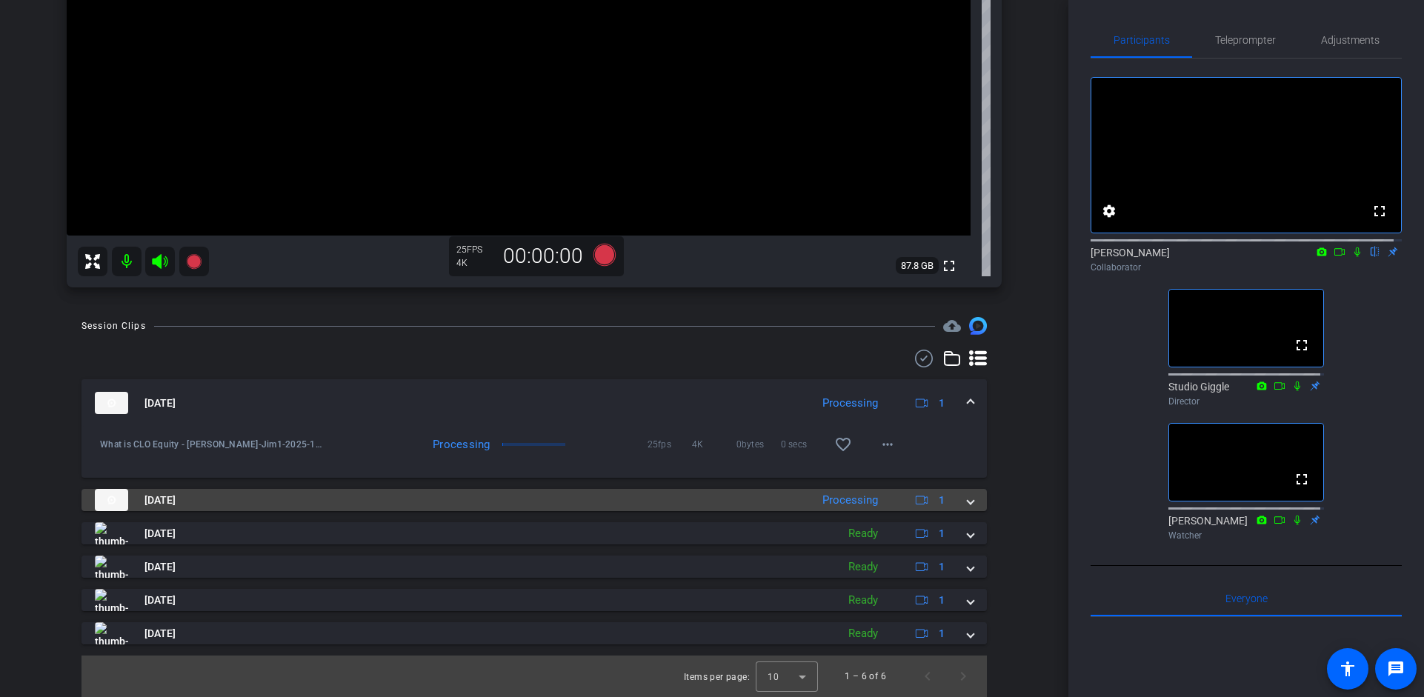
click at [832, 502] on div "Processing" at bounding box center [850, 500] width 70 height 17
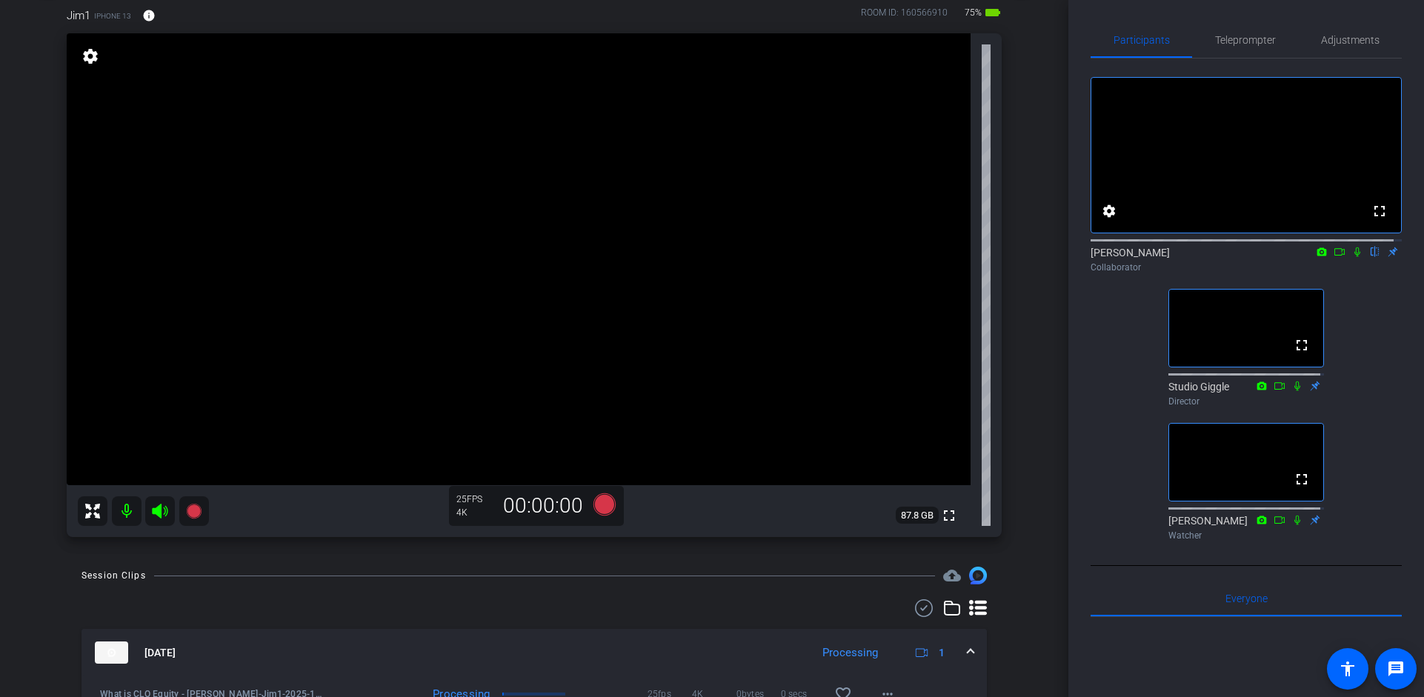
scroll to position [379, 0]
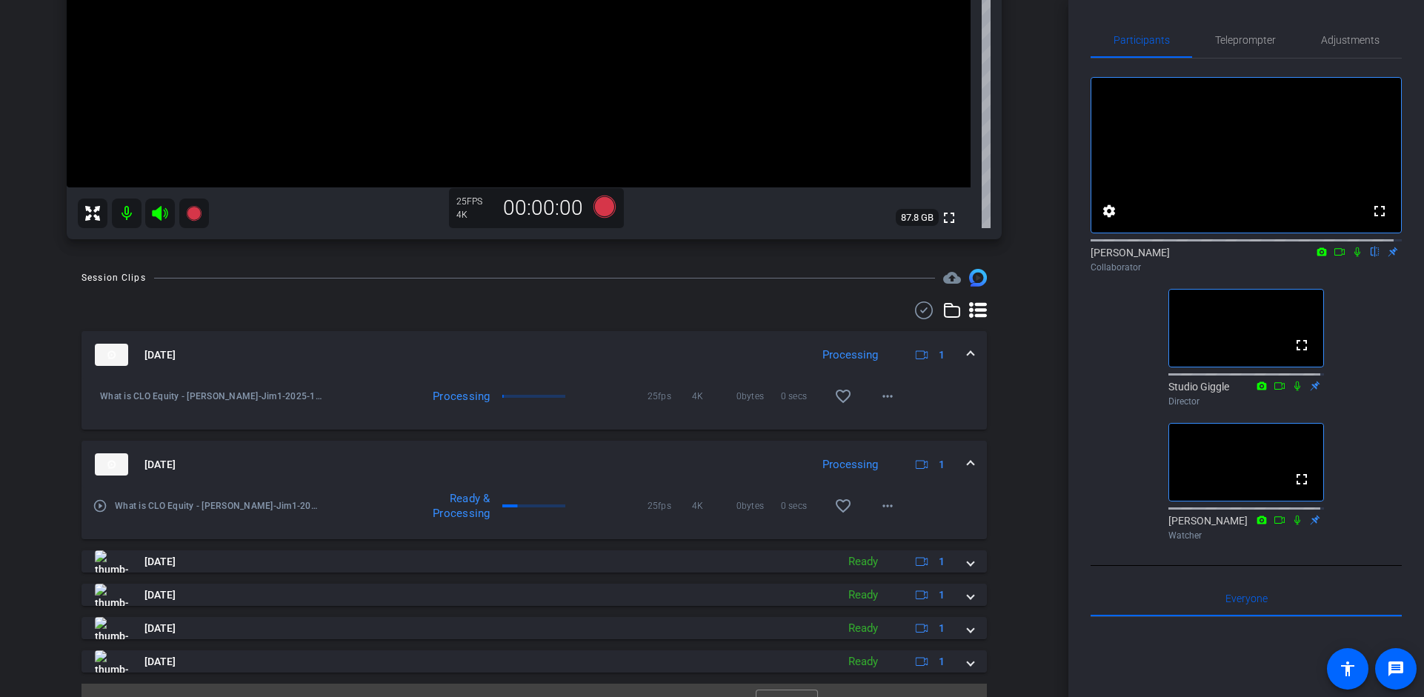
click at [959, 351] on div "[DATE] Processing 1" at bounding box center [531, 355] width 873 height 22
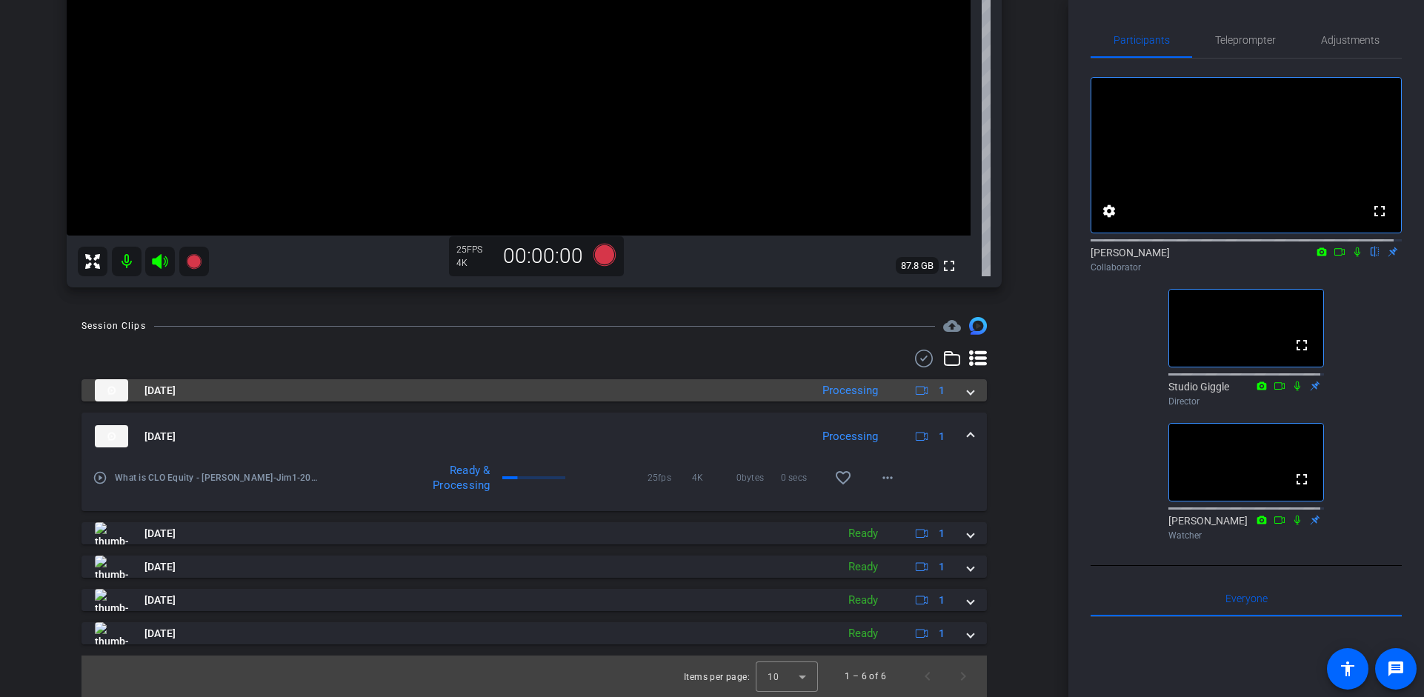
click at [968, 391] on span at bounding box center [971, 391] width 6 height 16
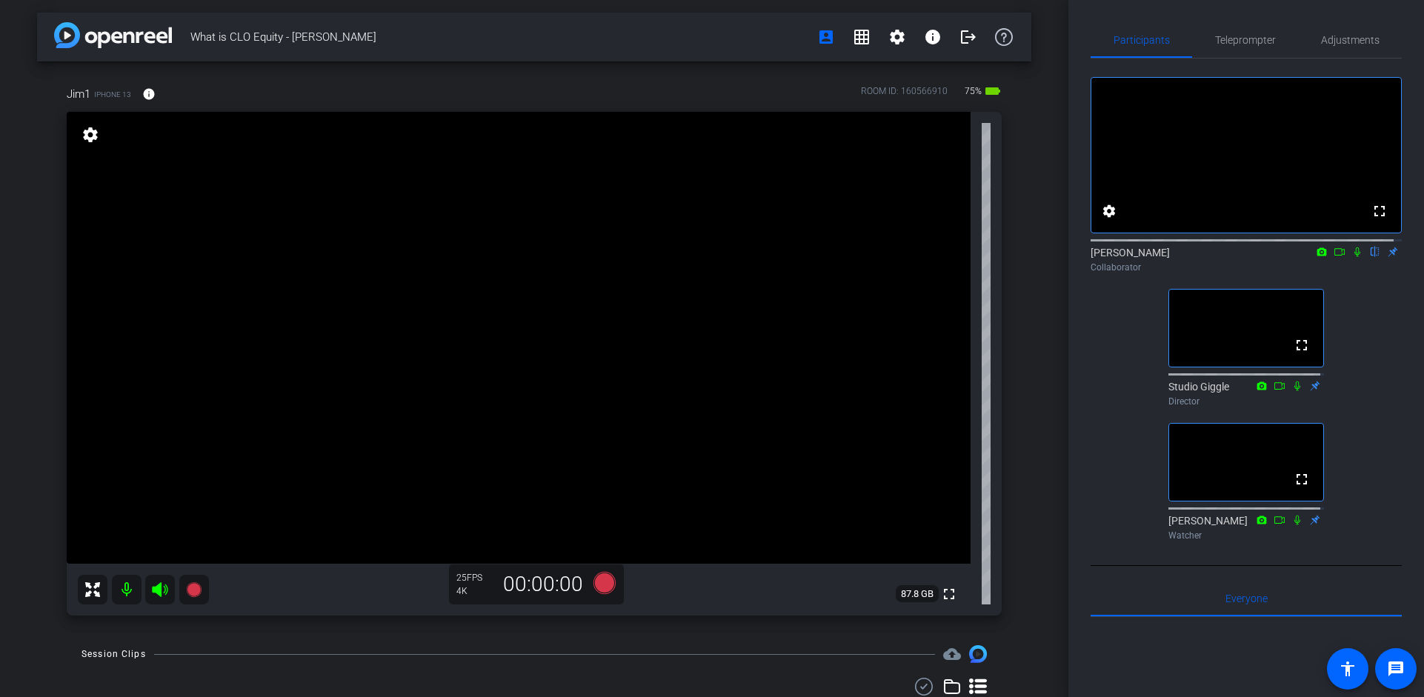
scroll to position [15, 0]
